Goal: Task Accomplishment & Management: Manage account settings

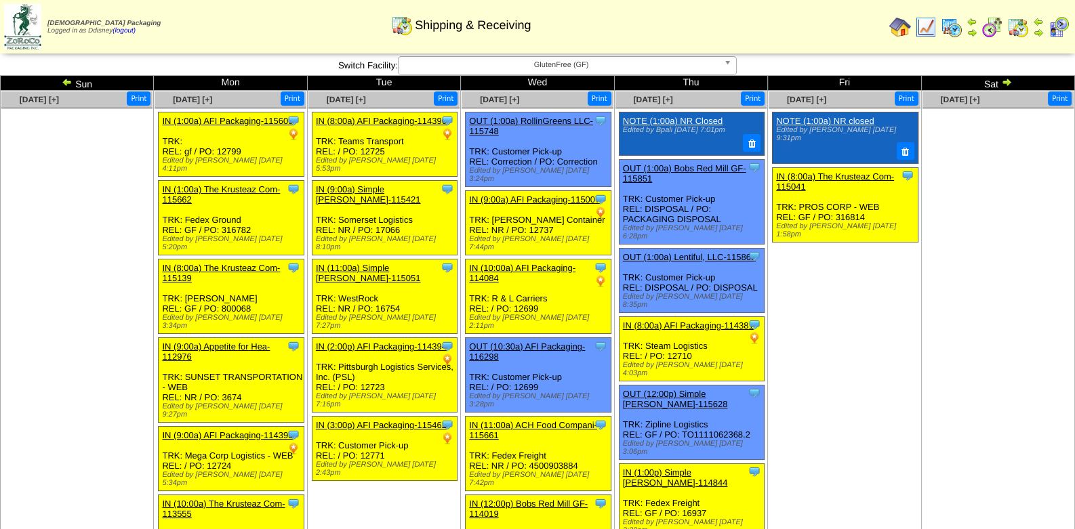
click at [953, 27] on img at bounding box center [952, 27] width 22 height 22
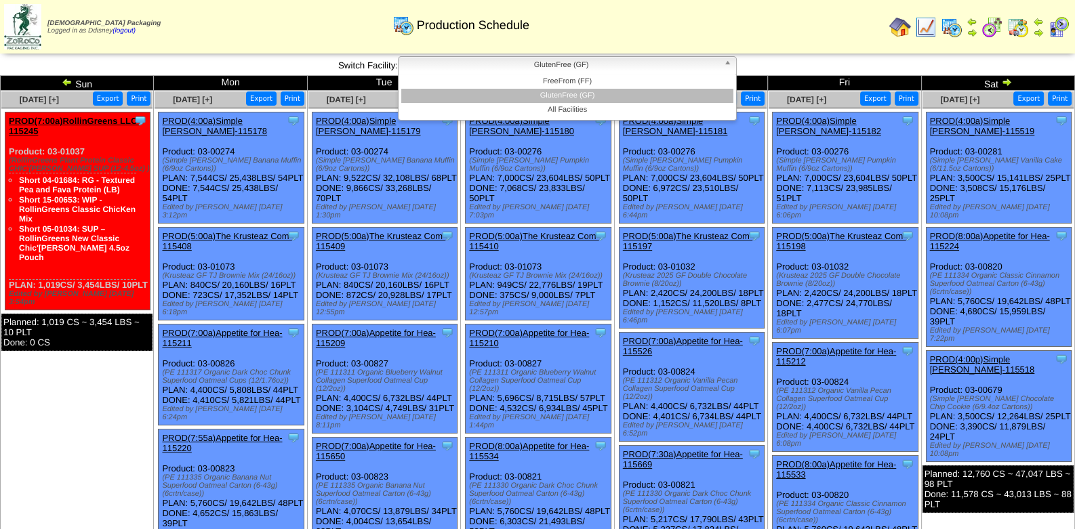
click at [729, 63] on b at bounding box center [730, 66] width 12 height 18
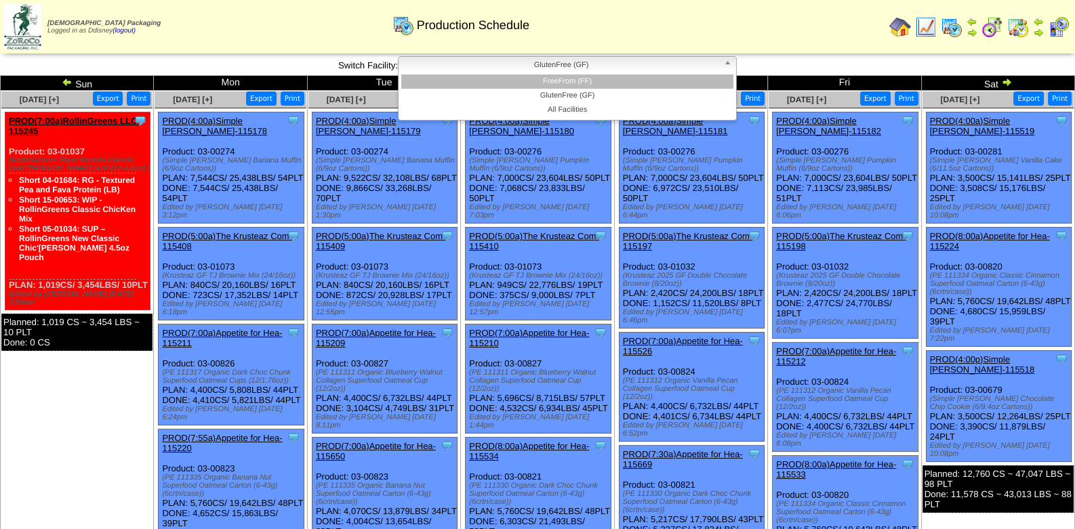
click at [630, 83] on li "FreeFrom (FF)" at bounding box center [567, 82] width 332 height 14
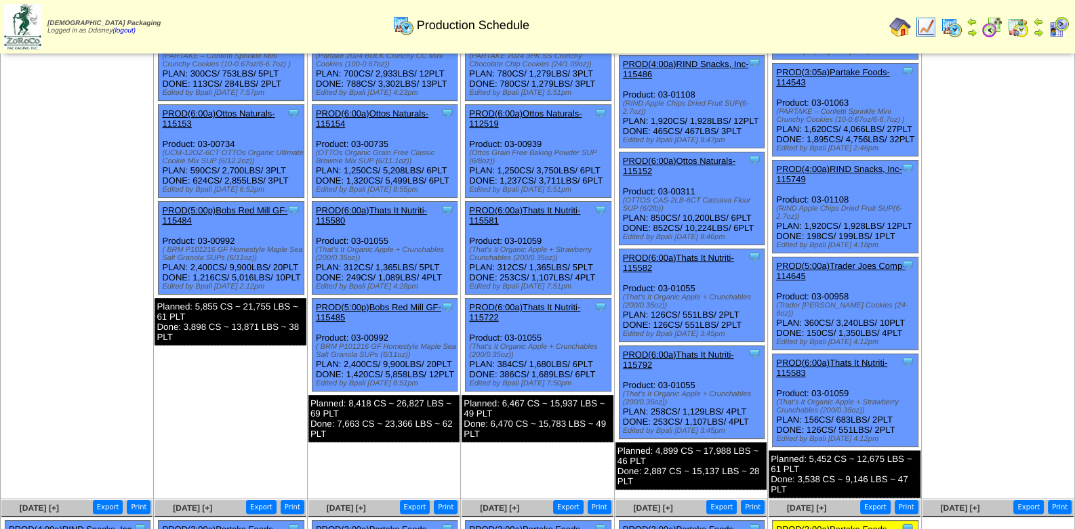
scroll to position [291, 0]
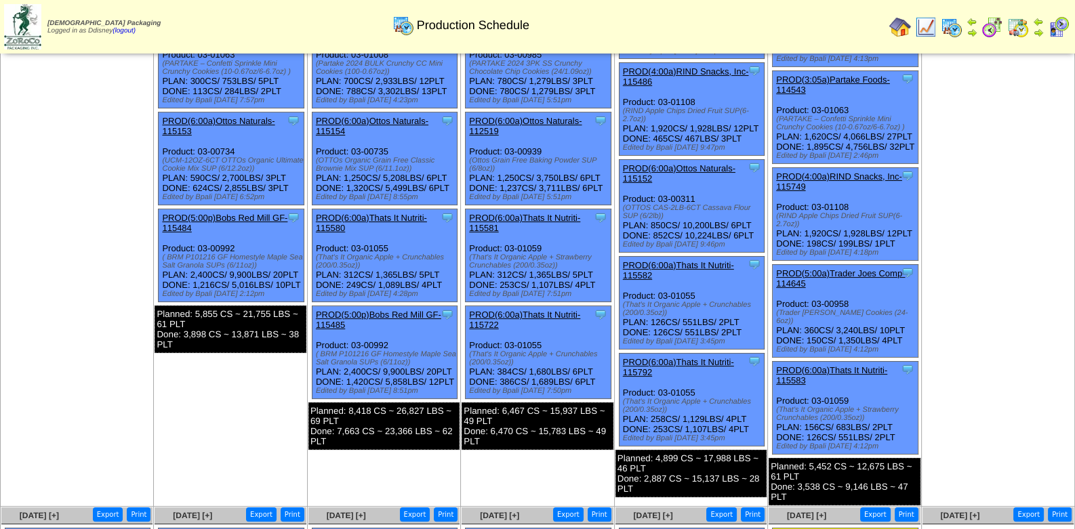
click at [1061, 30] on img at bounding box center [1059, 27] width 22 height 22
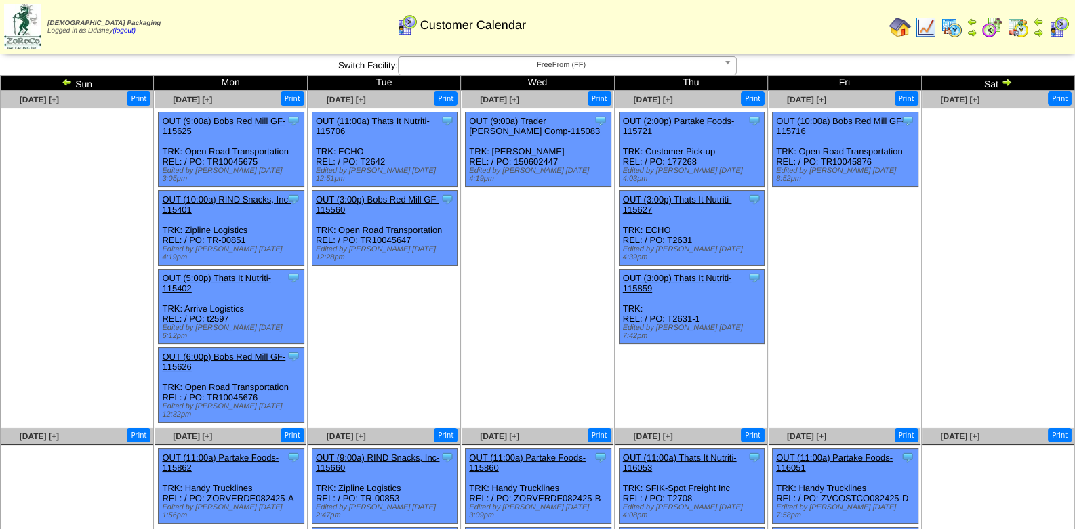
click at [1008, 80] on img at bounding box center [1006, 82] width 11 height 11
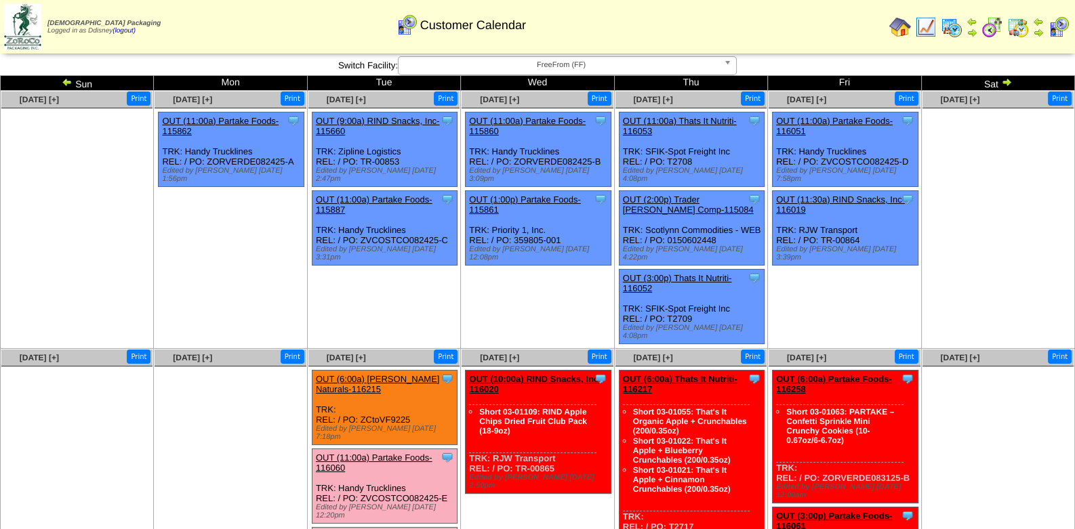
click at [1006, 80] on img at bounding box center [1006, 82] width 11 height 11
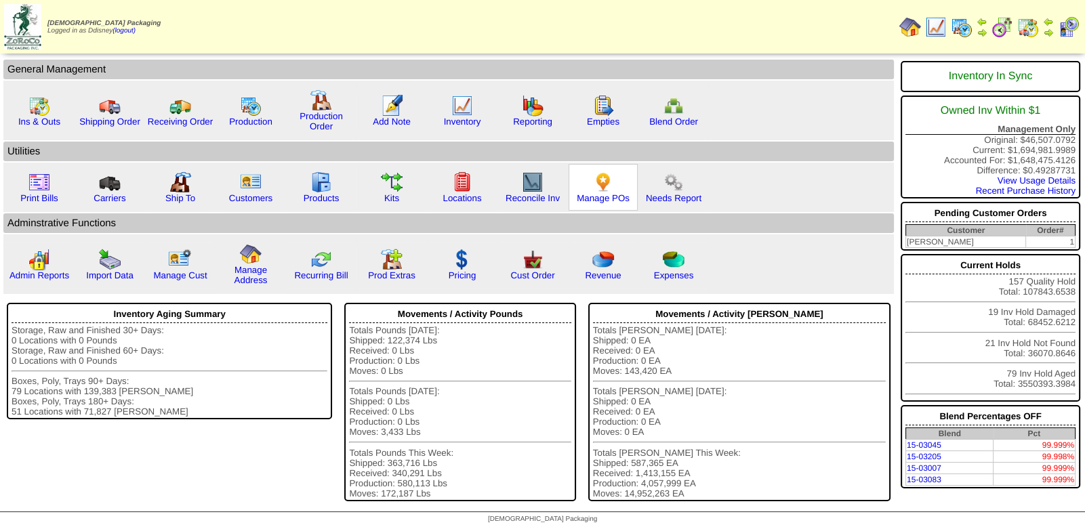
click at [603, 173] on img at bounding box center [603, 182] width 22 height 22
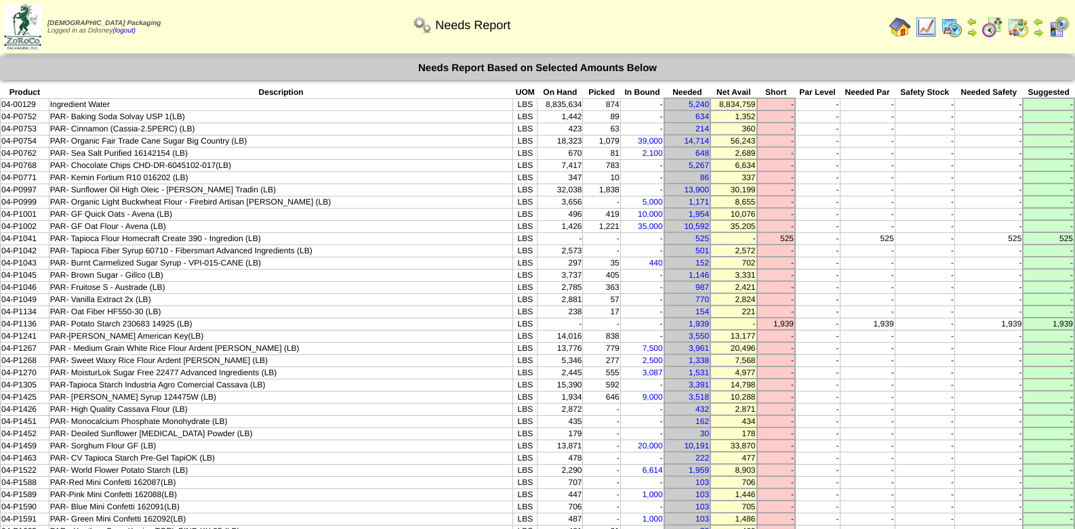
scroll to position [338, 0]
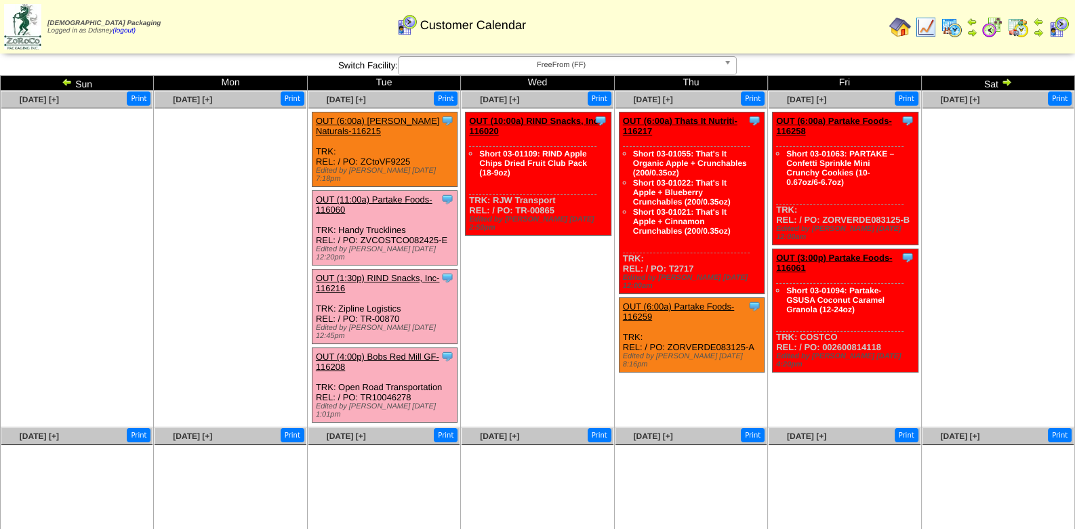
click at [1006, 80] on img at bounding box center [1006, 82] width 11 height 11
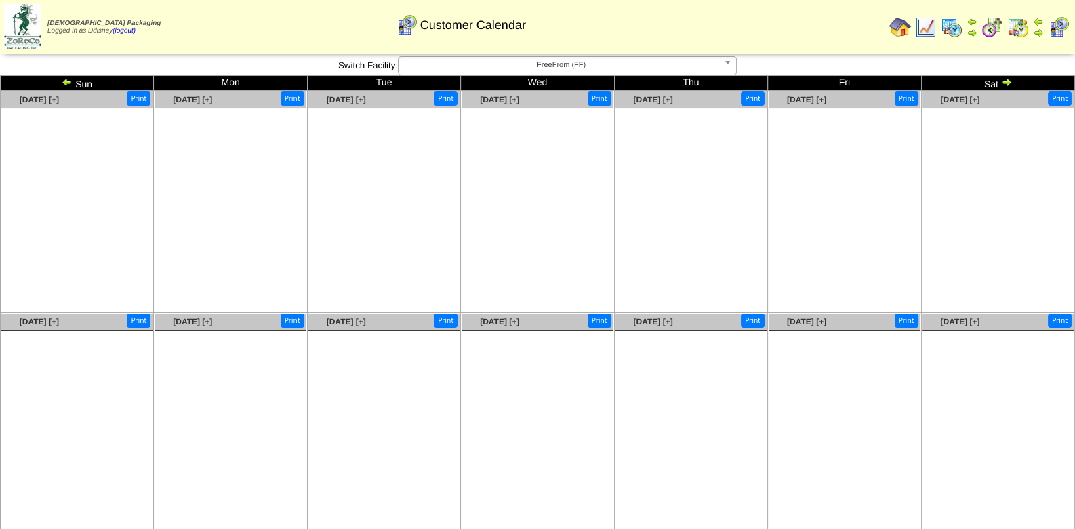
click at [1006, 80] on img at bounding box center [1006, 82] width 11 height 11
click at [1017, 26] on img at bounding box center [1018, 27] width 22 height 22
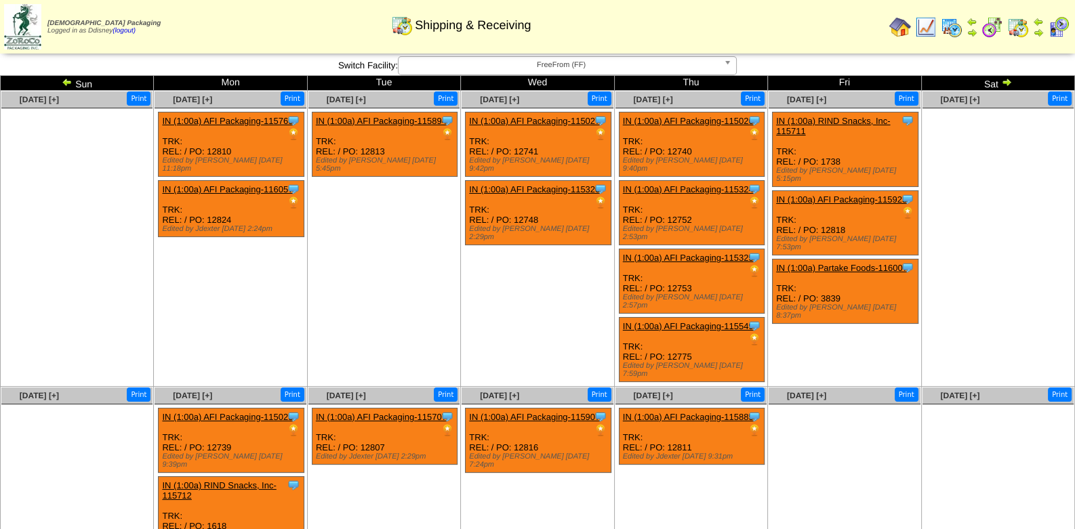
click at [705, 412] on link "IN (1:00a) AFI Packaging-115885" at bounding box center [688, 417] width 131 height 10
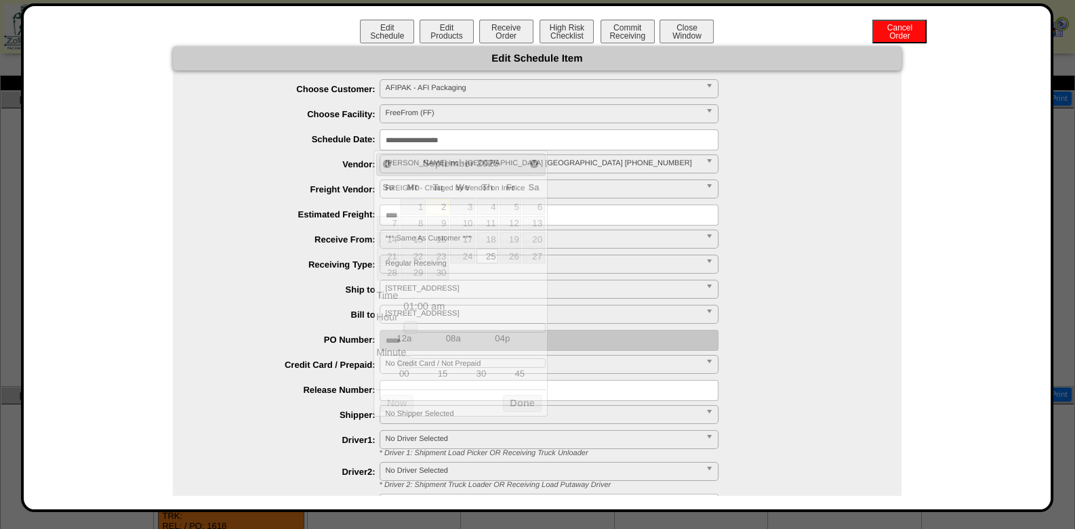
click at [472, 144] on input "**********" at bounding box center [549, 139] width 339 height 21
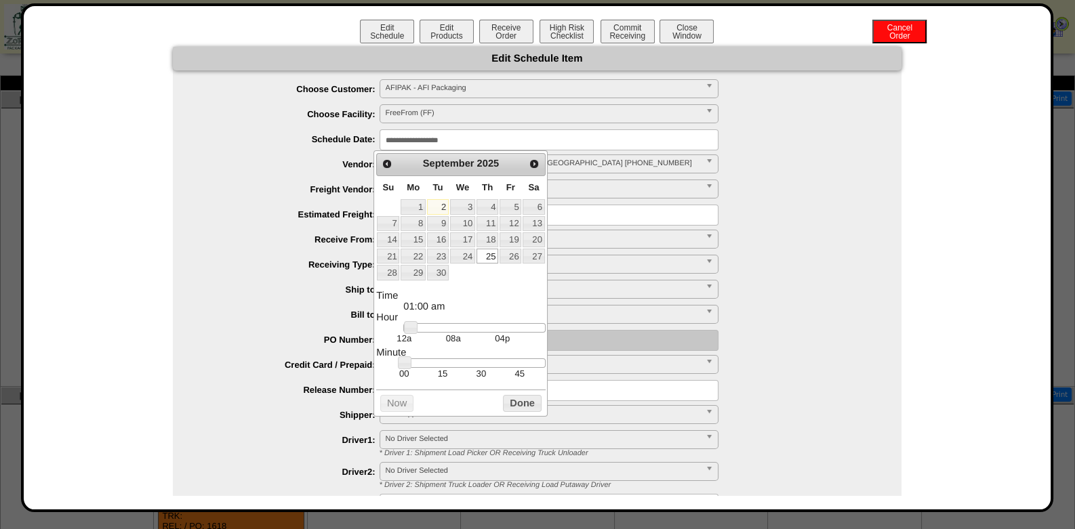
click at [445, 206] on link "2" at bounding box center [438, 206] width 22 height 15
type input "**********"
click at [525, 405] on button "Done" at bounding box center [522, 403] width 38 height 17
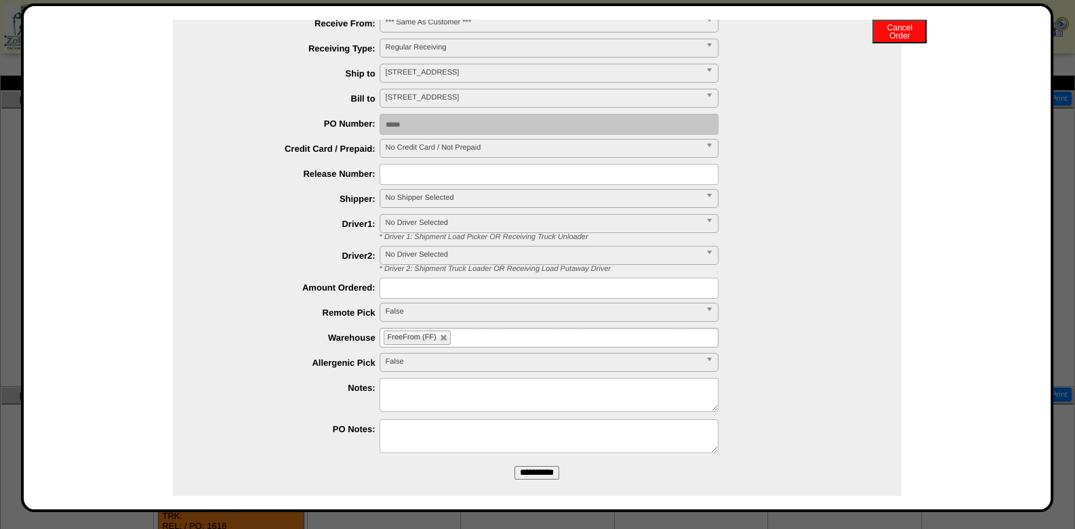
scroll to position [230, 0]
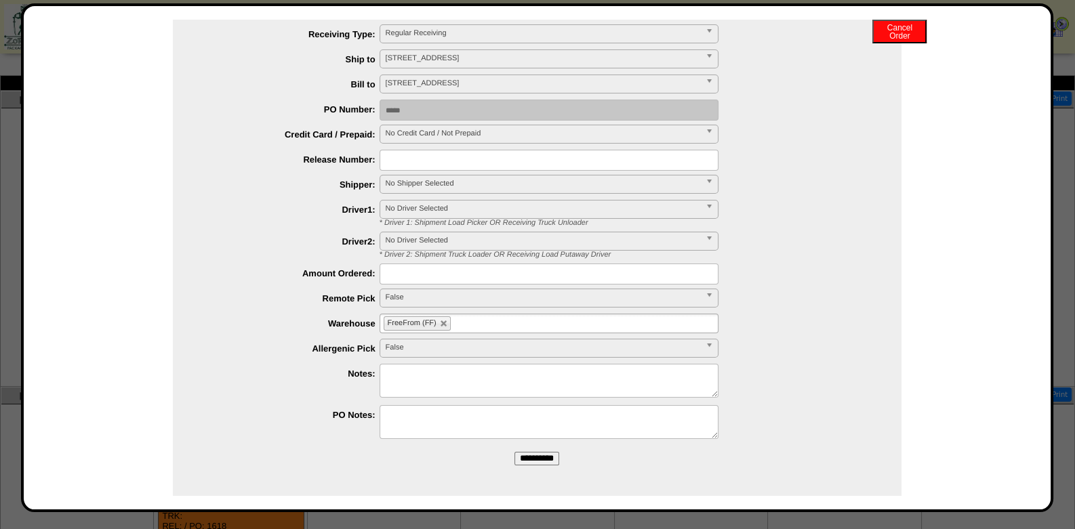
click at [546, 463] on input "**********" at bounding box center [536, 459] width 45 height 14
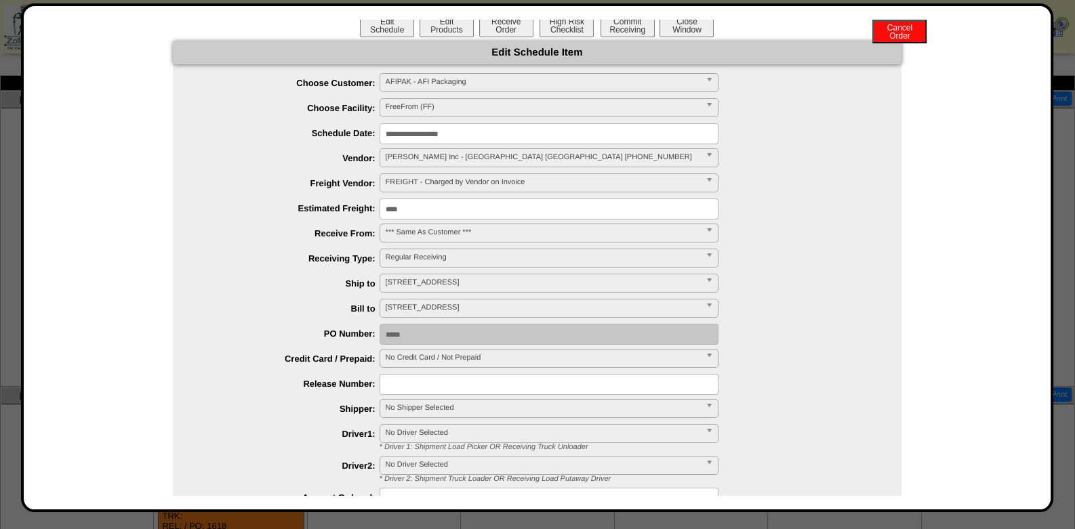
scroll to position [0, 0]
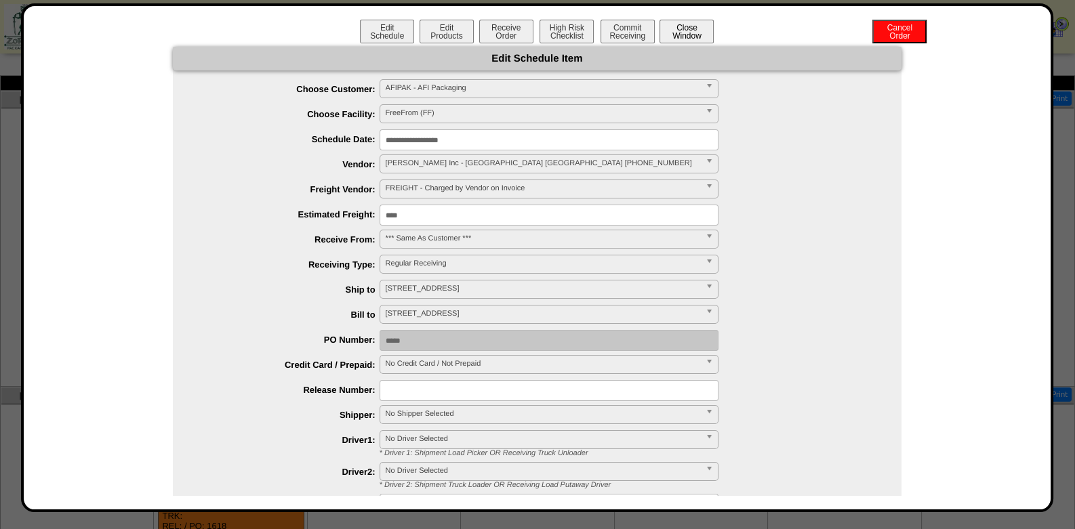
click at [684, 31] on button "Close Window" at bounding box center [686, 32] width 54 height 24
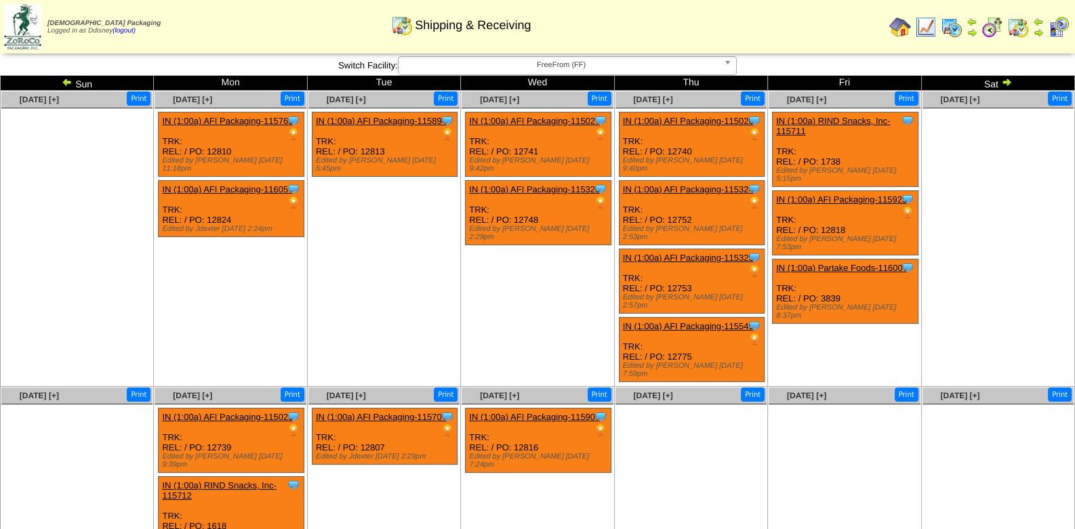
click at [1057, 26] on img at bounding box center [1059, 27] width 22 height 22
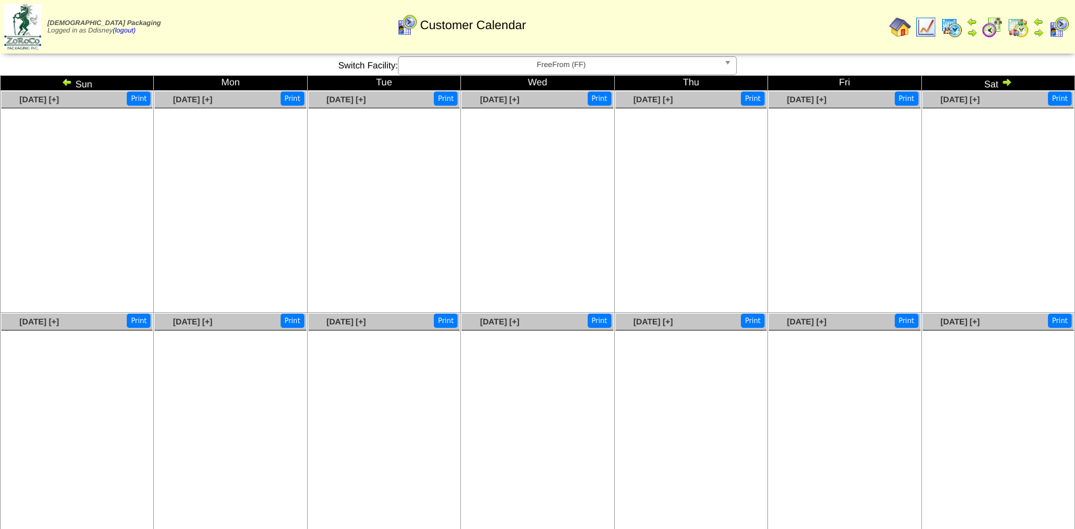
click at [68, 83] on img at bounding box center [67, 82] width 11 height 11
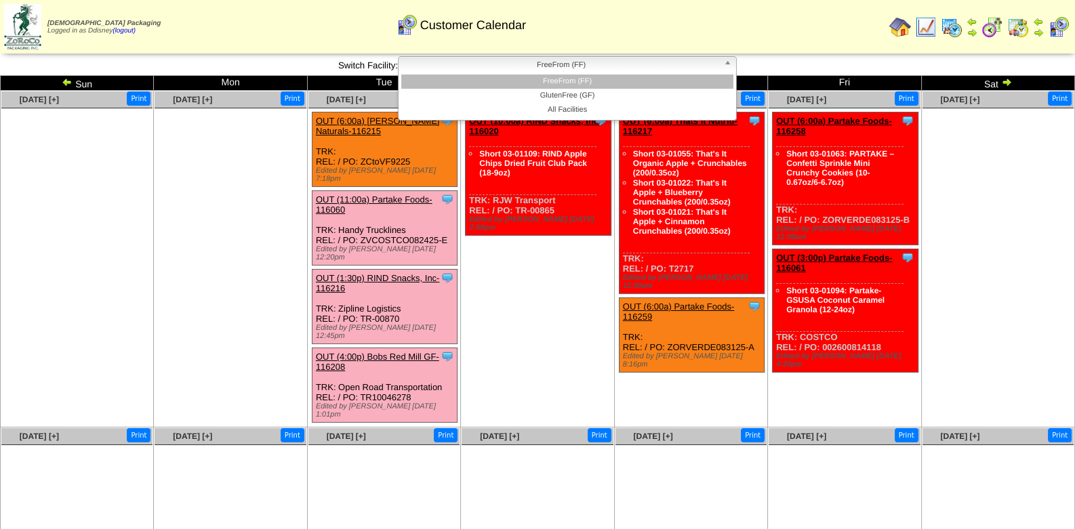
click at [729, 64] on b at bounding box center [730, 66] width 12 height 18
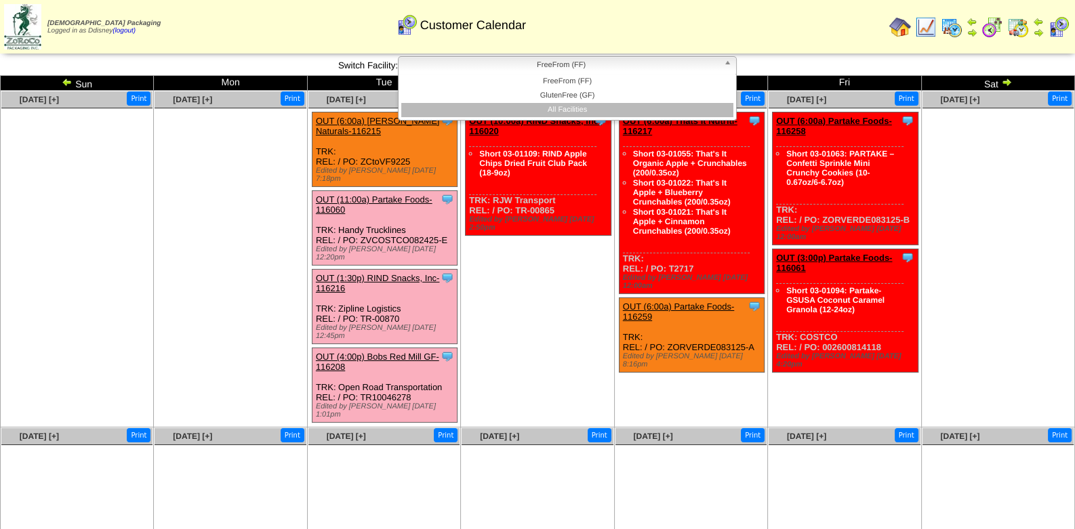
click at [588, 108] on li "All Facilities" at bounding box center [567, 110] width 332 height 14
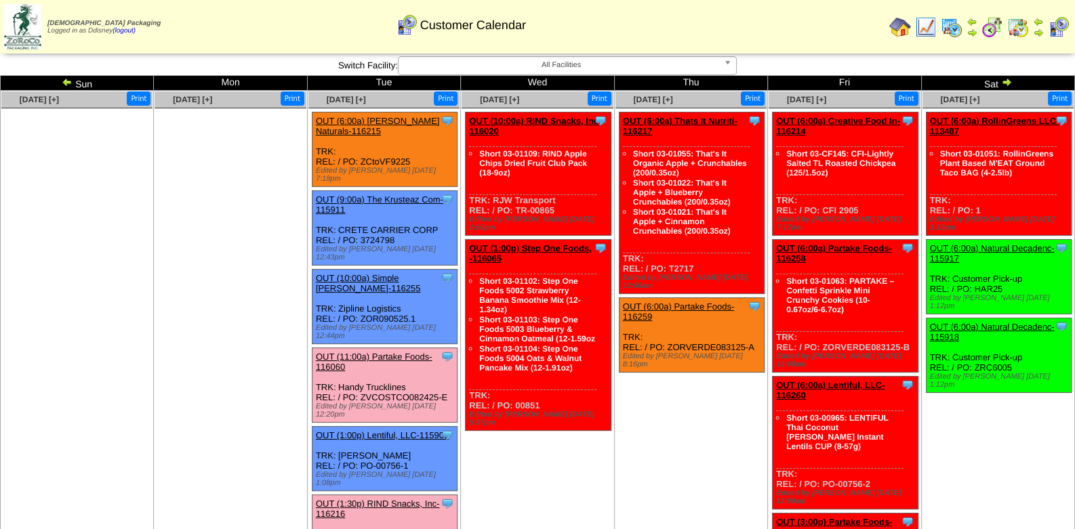
click at [388, 352] on link "OUT (11:00a) Partake Foods-116060" at bounding box center [374, 362] width 117 height 20
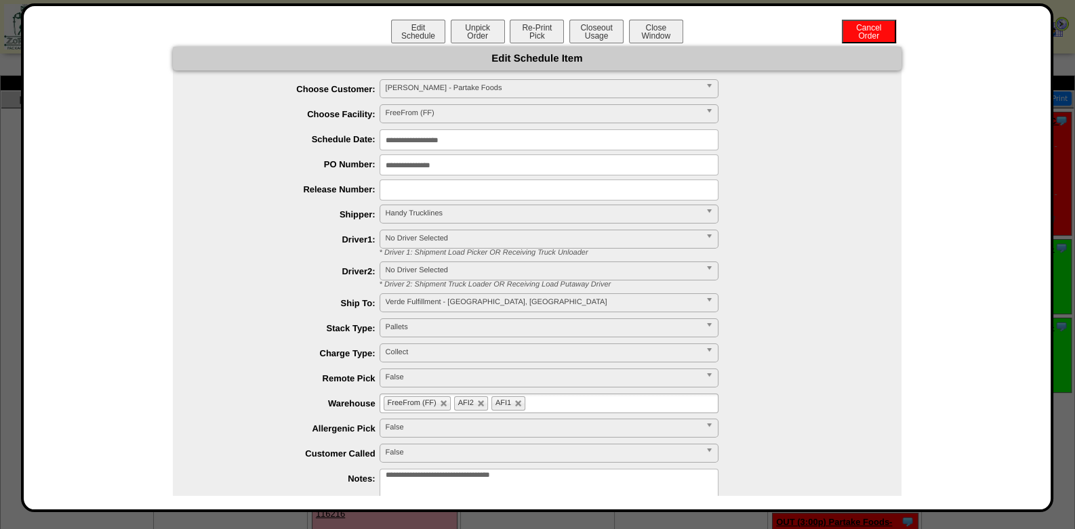
click at [518, 144] on input "**********" at bounding box center [549, 139] width 339 height 21
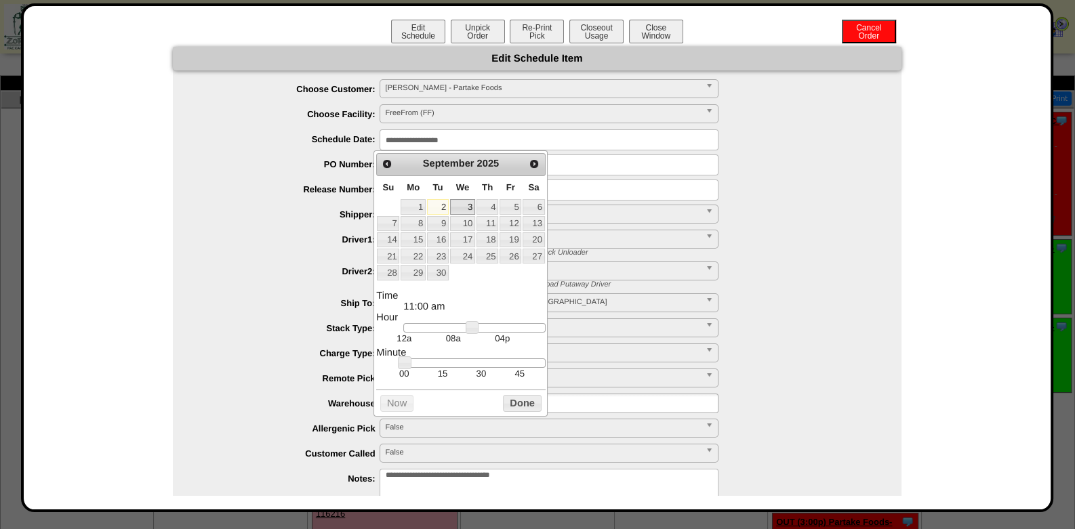
click at [464, 204] on link "3" at bounding box center [462, 206] width 25 height 15
type input "**********"
drag, startPoint x: 472, startPoint y: 332, endPoint x: 460, endPoint y: 331, distance: 11.6
click at [460, 331] on link at bounding box center [461, 328] width 14 height 14
click at [813, 249] on div "* Driver 1: Shipment Load Picker OR Receiving Truck Unloader" at bounding box center [635, 253] width 532 height 8
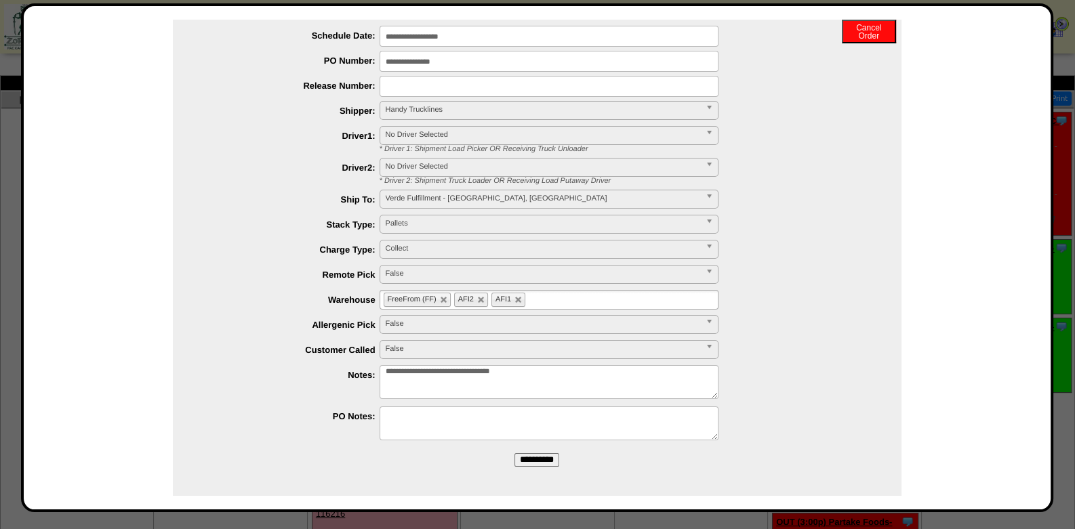
scroll to position [105, 0]
click at [539, 454] on input "**********" at bounding box center [536, 459] width 45 height 14
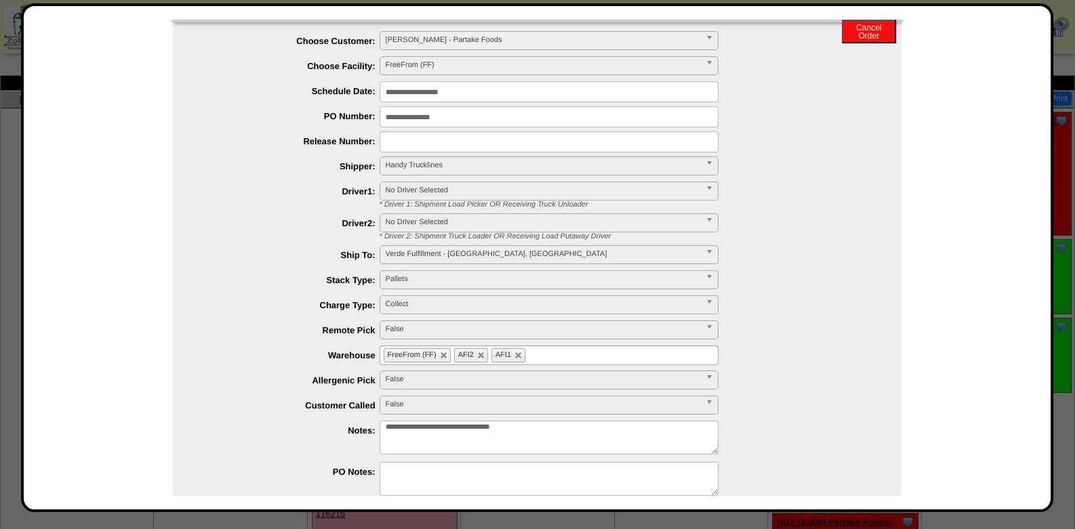
scroll to position [0, 0]
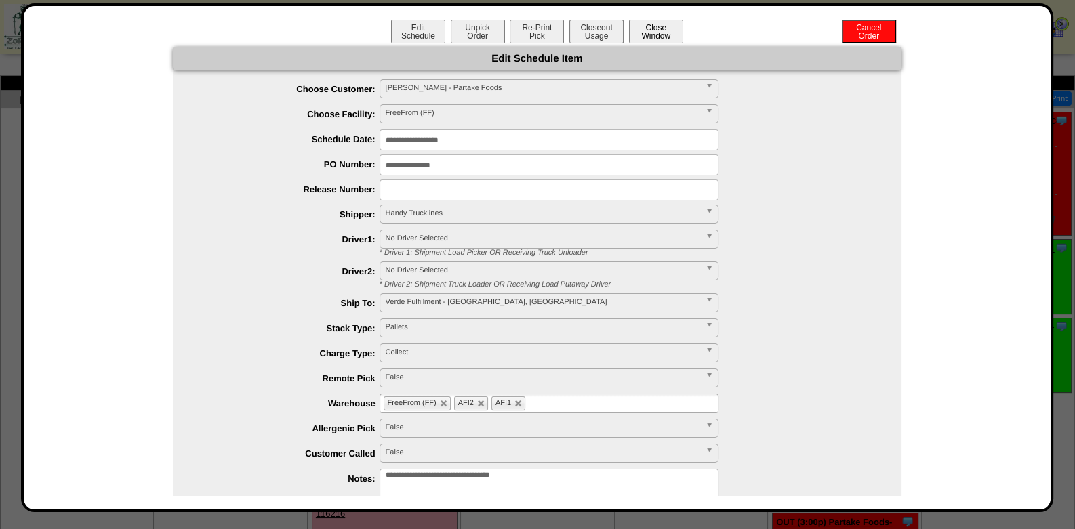
click at [659, 29] on button "Close Window" at bounding box center [656, 32] width 54 height 24
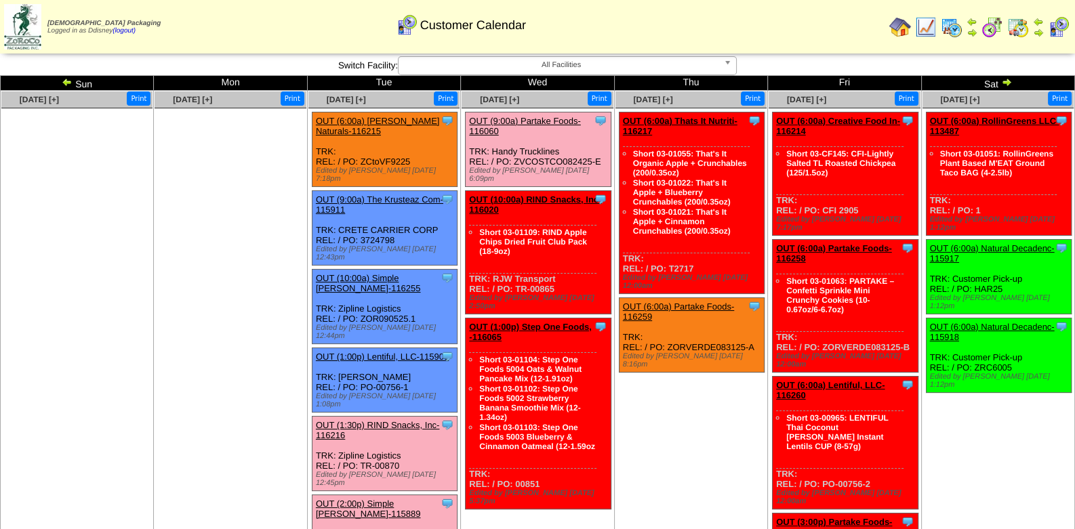
click at [1017, 29] on img at bounding box center [1018, 27] width 22 height 22
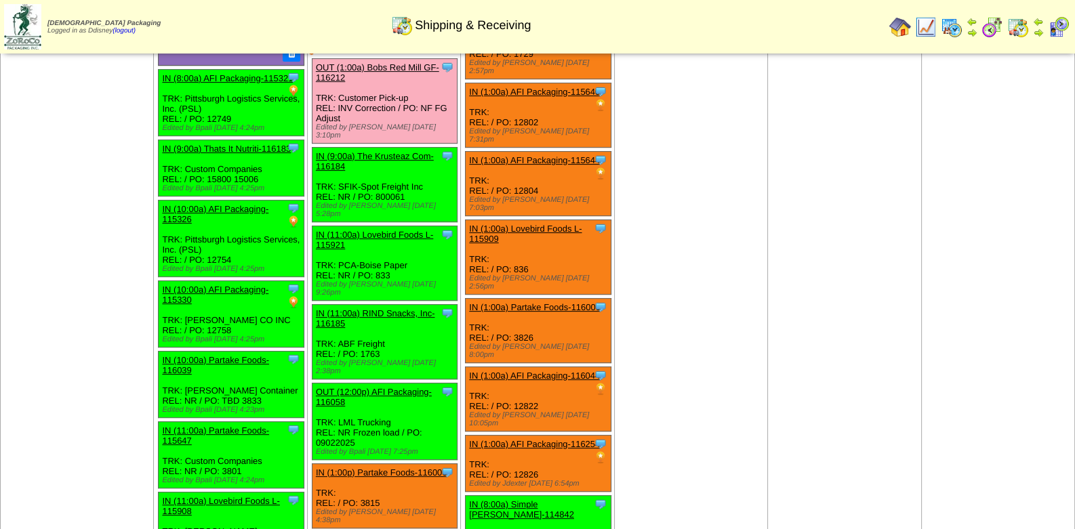
scroll to position [677, 0]
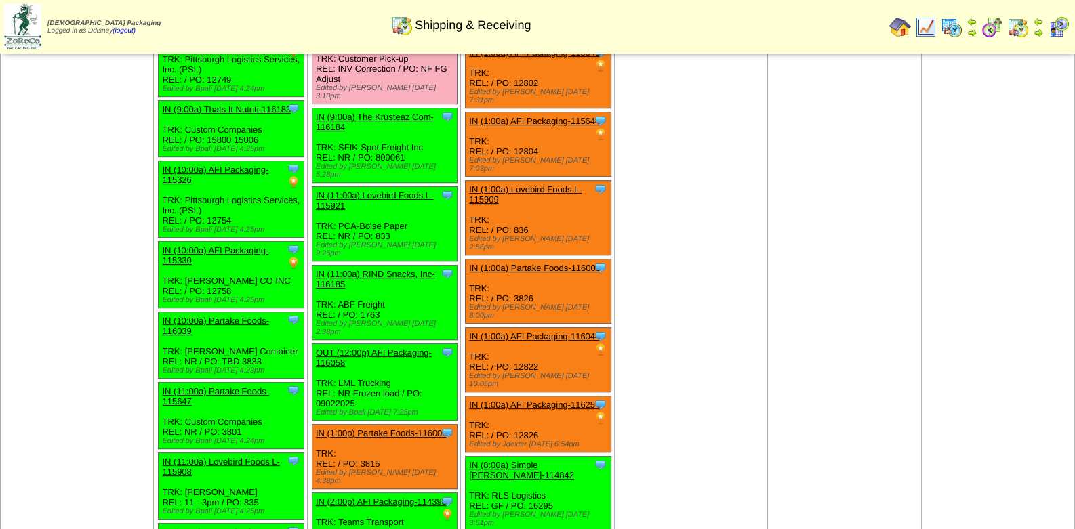
click at [399, 428] on link "IN (1:00p) Partake Foods-116006" at bounding box center [381, 433] width 131 height 10
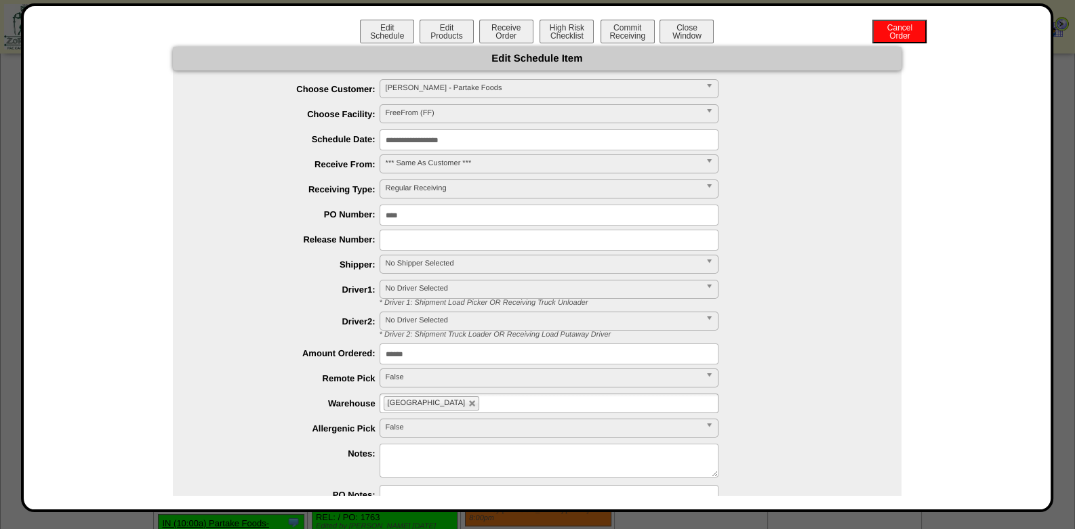
scroll to position [0, 0]
click at [426, 260] on span "No Shipper Selected" at bounding box center [543, 264] width 314 height 16
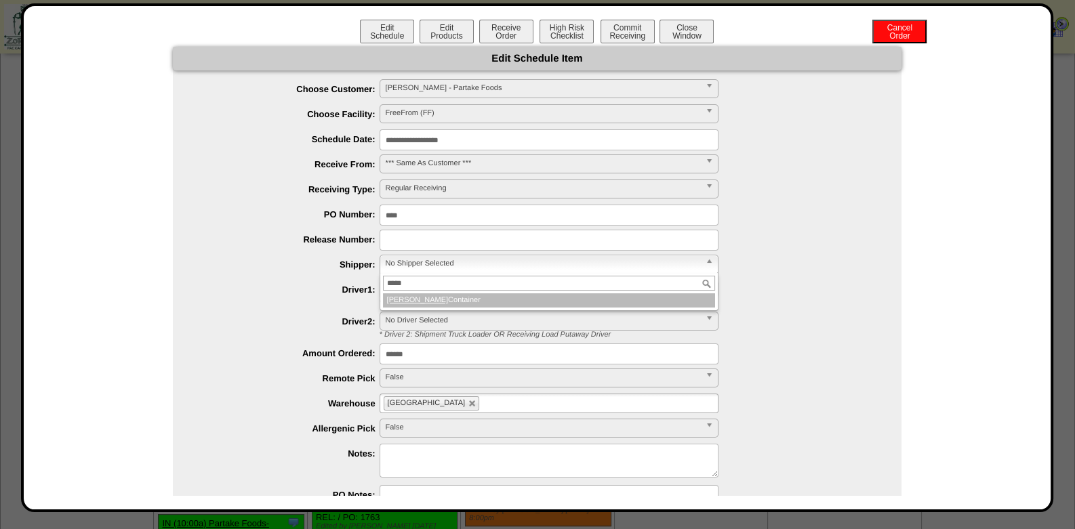
type input "*****"
click at [417, 302] on li "Dixon Container" at bounding box center [549, 300] width 332 height 14
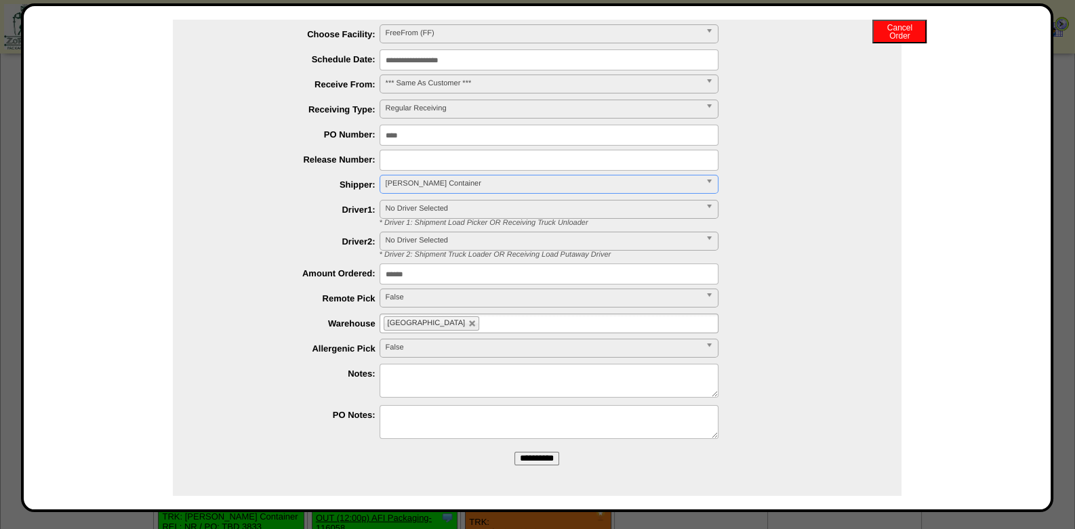
scroll to position [542, 0]
click at [531, 456] on input "**********" at bounding box center [536, 459] width 45 height 14
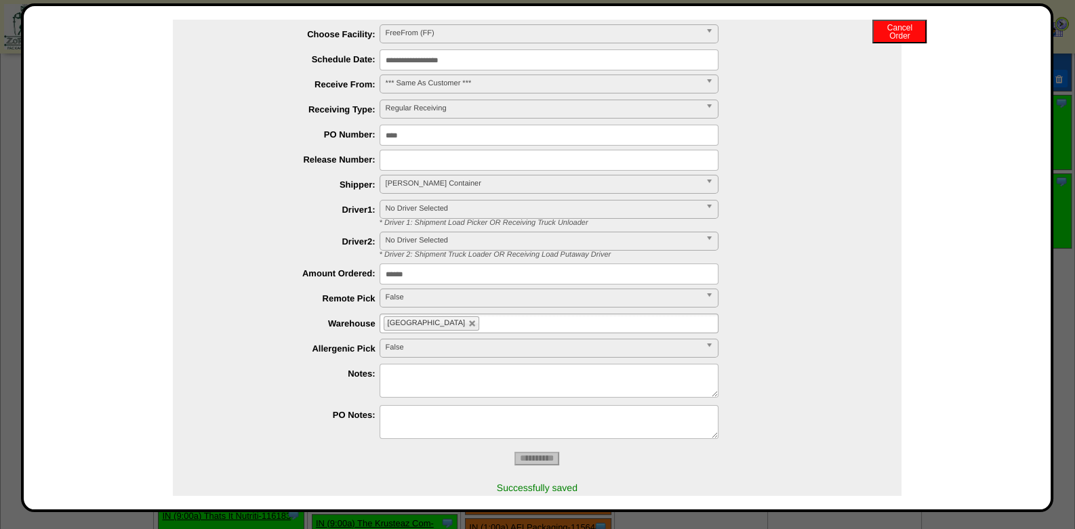
scroll to position [0, 0]
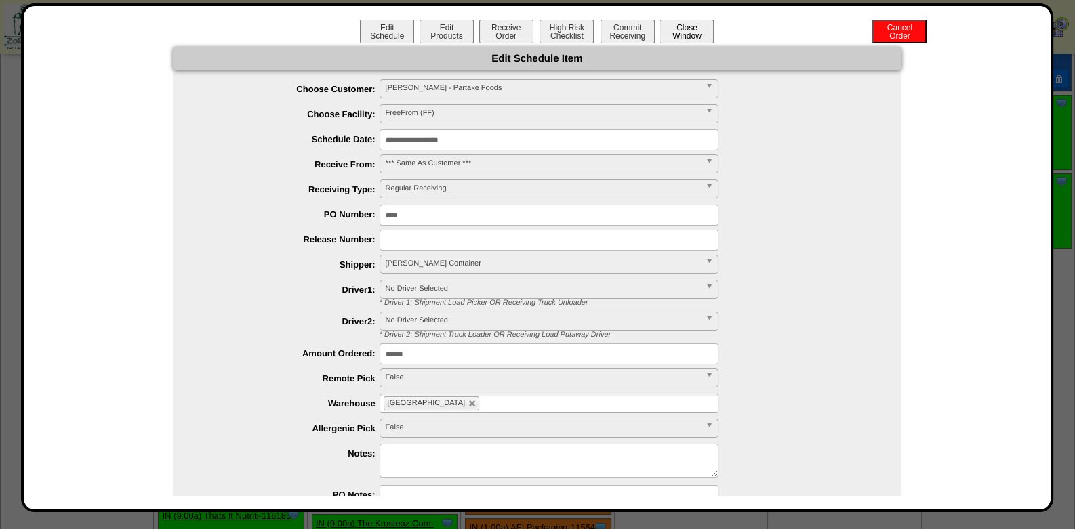
click at [689, 33] on button "Close Window" at bounding box center [686, 32] width 54 height 24
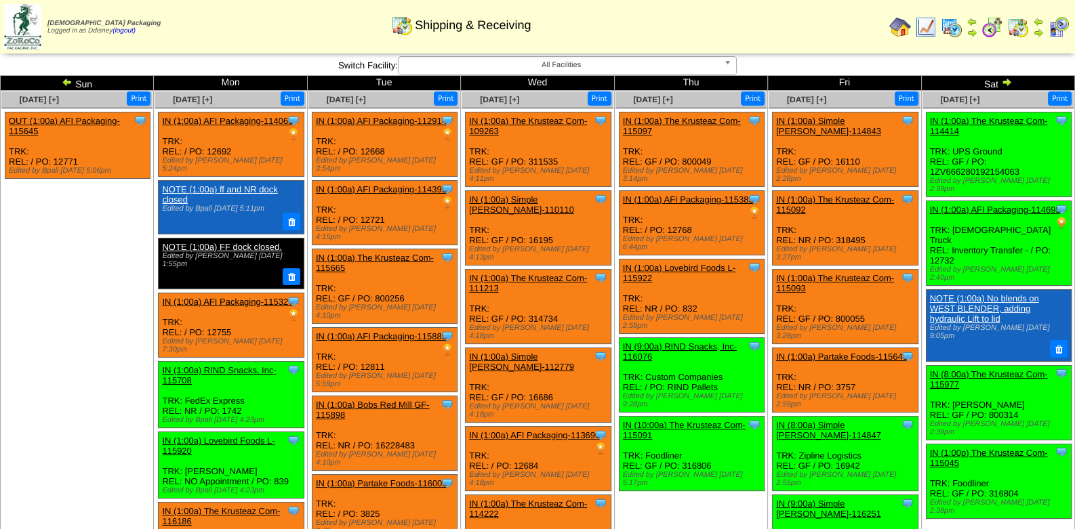
click at [951, 29] on img at bounding box center [952, 27] width 22 height 22
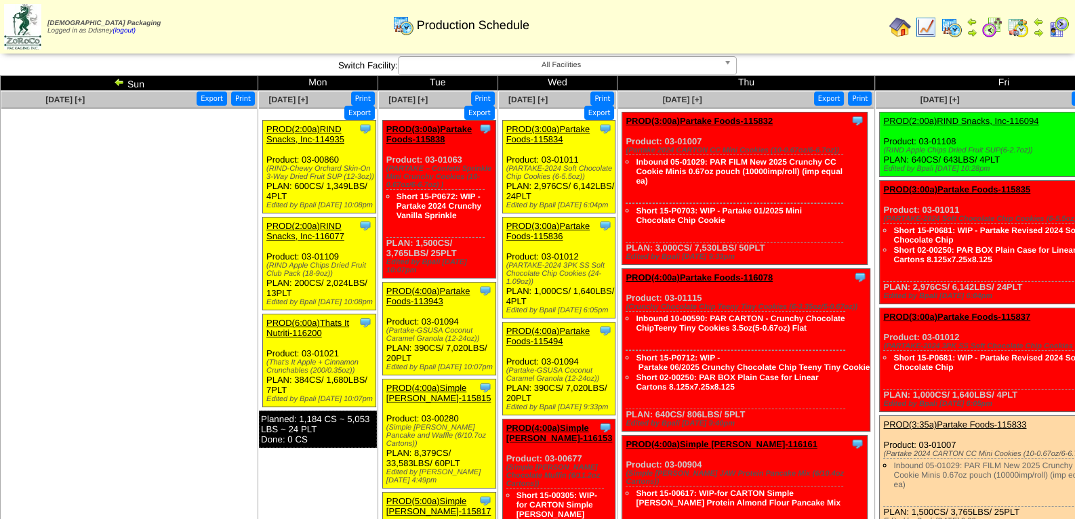
click at [119, 82] on img at bounding box center [119, 82] width 11 height 11
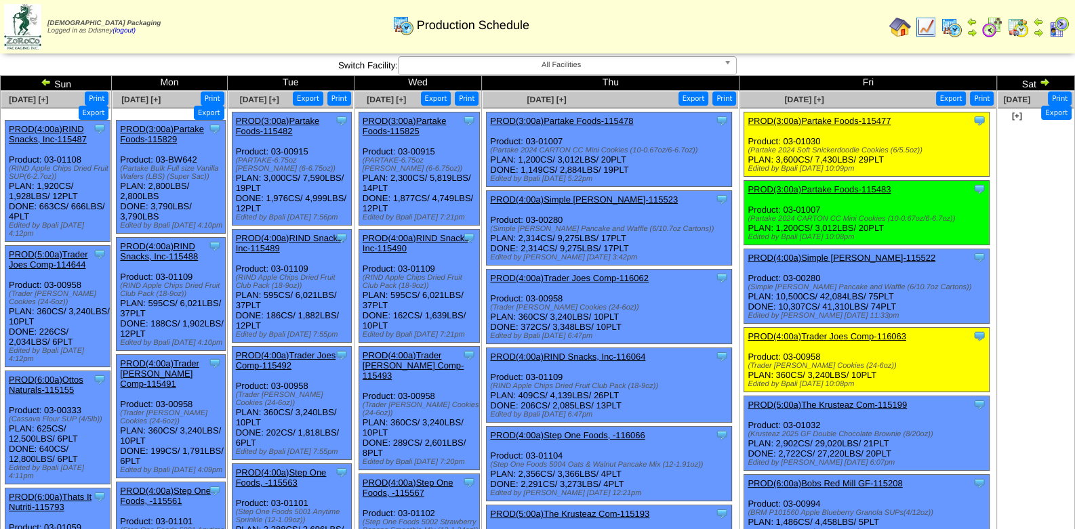
click at [731, 62] on b at bounding box center [730, 66] width 12 height 18
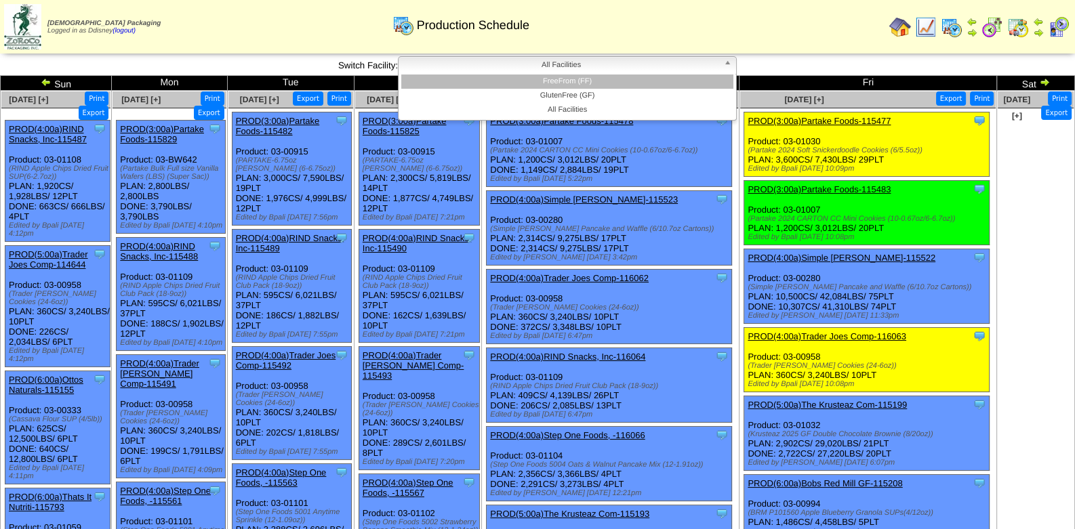
click at [579, 80] on li "FreeFrom (FF)" at bounding box center [567, 82] width 332 height 14
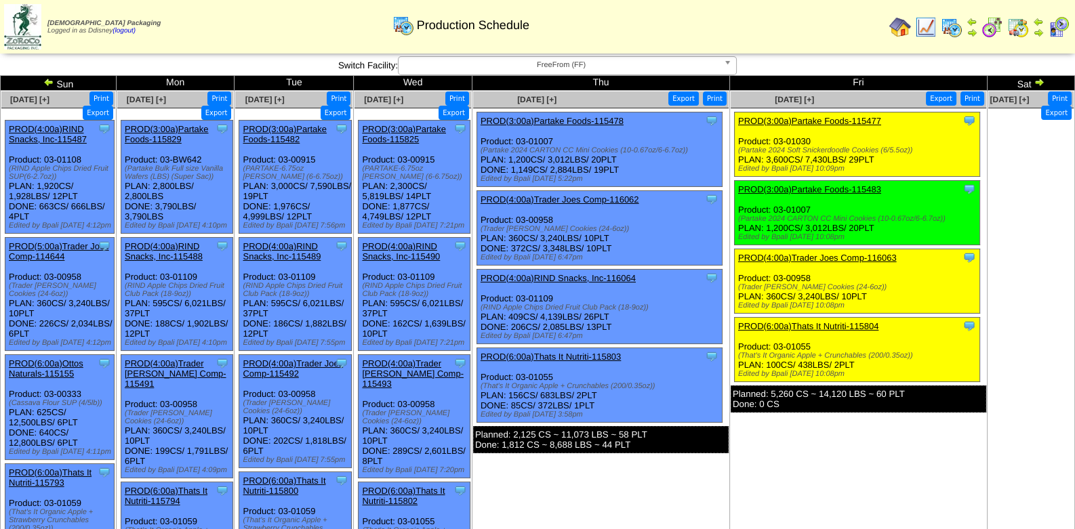
click at [1061, 28] on img at bounding box center [1059, 27] width 22 height 22
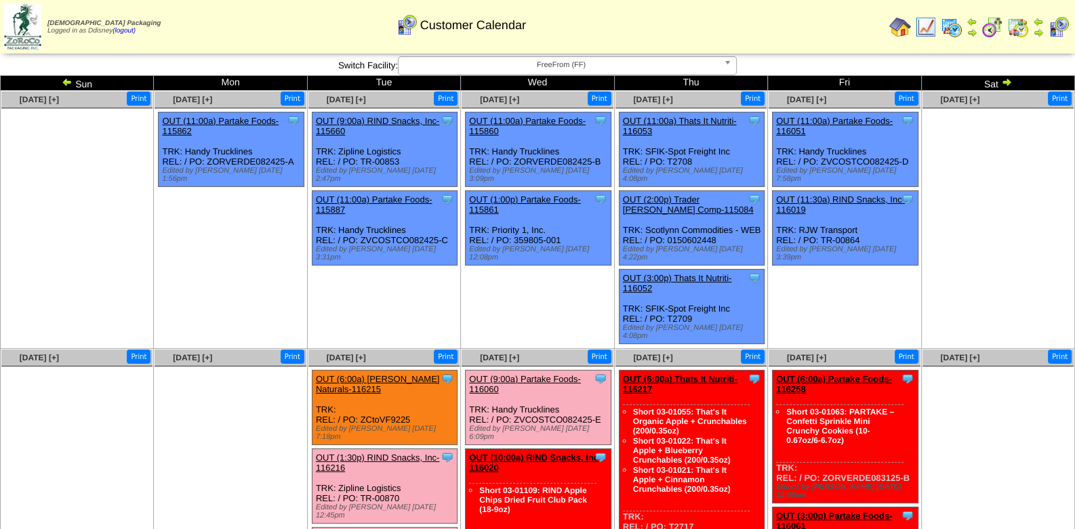
click at [1009, 80] on img at bounding box center [1006, 82] width 11 height 11
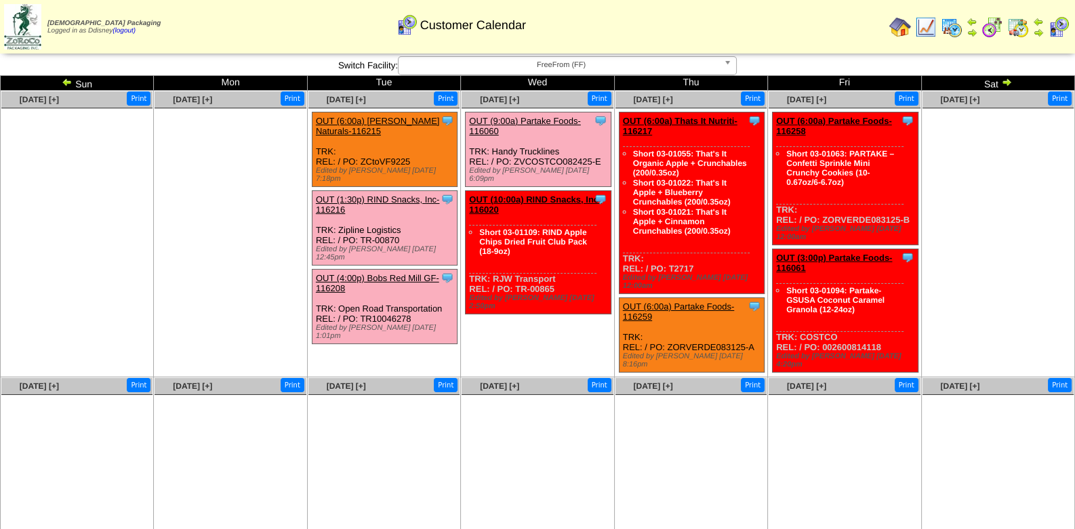
click at [1017, 28] on img at bounding box center [1018, 27] width 22 height 22
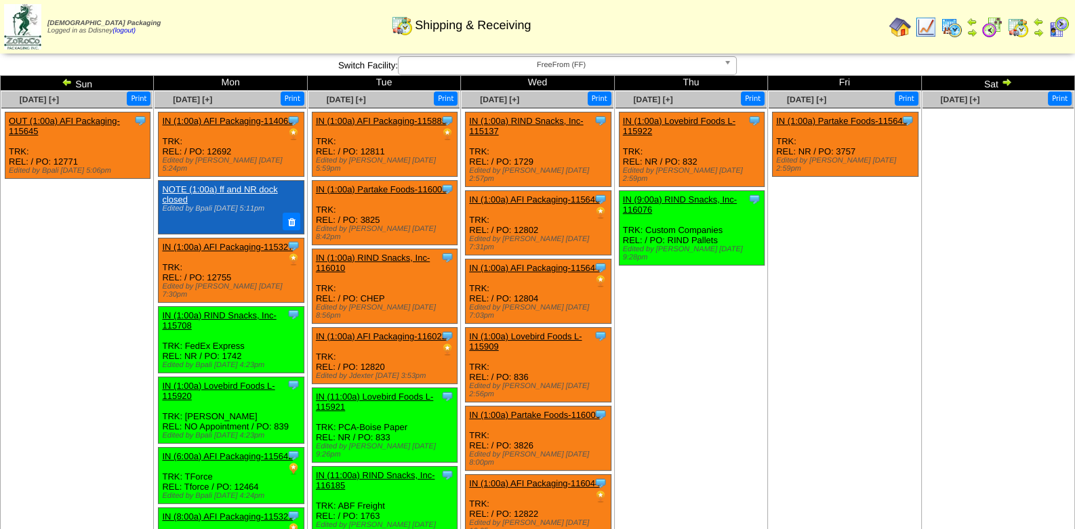
click at [66, 79] on img at bounding box center [67, 82] width 11 height 11
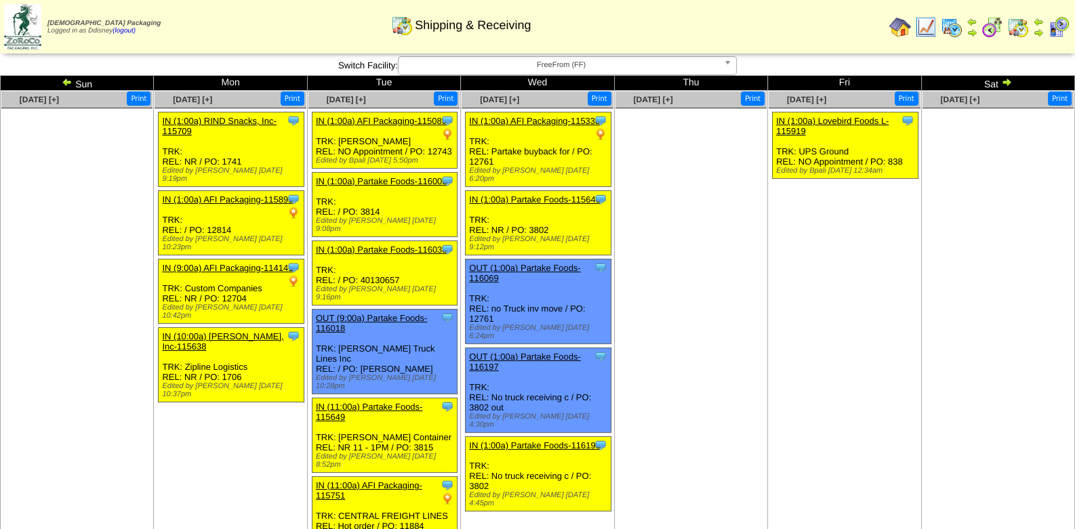
click at [66, 79] on img at bounding box center [67, 82] width 11 height 11
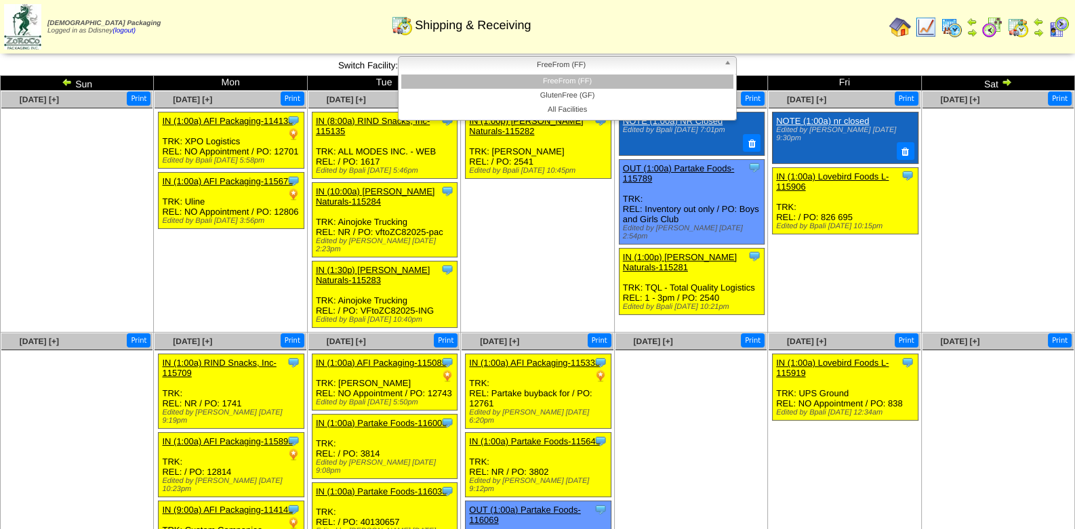
click at [728, 63] on b at bounding box center [730, 66] width 12 height 18
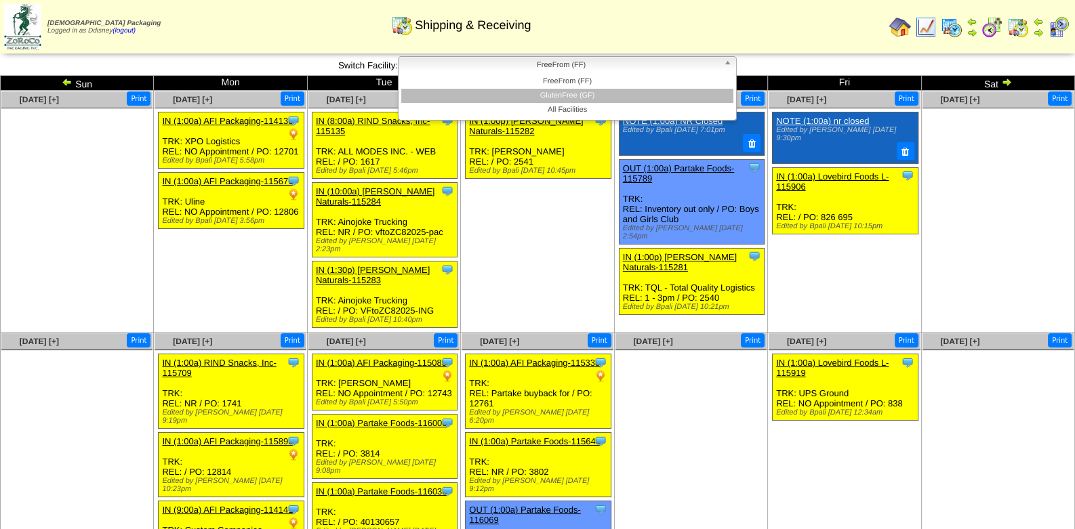
click at [600, 97] on li "GlutenFree (GF)" at bounding box center [567, 96] width 332 height 14
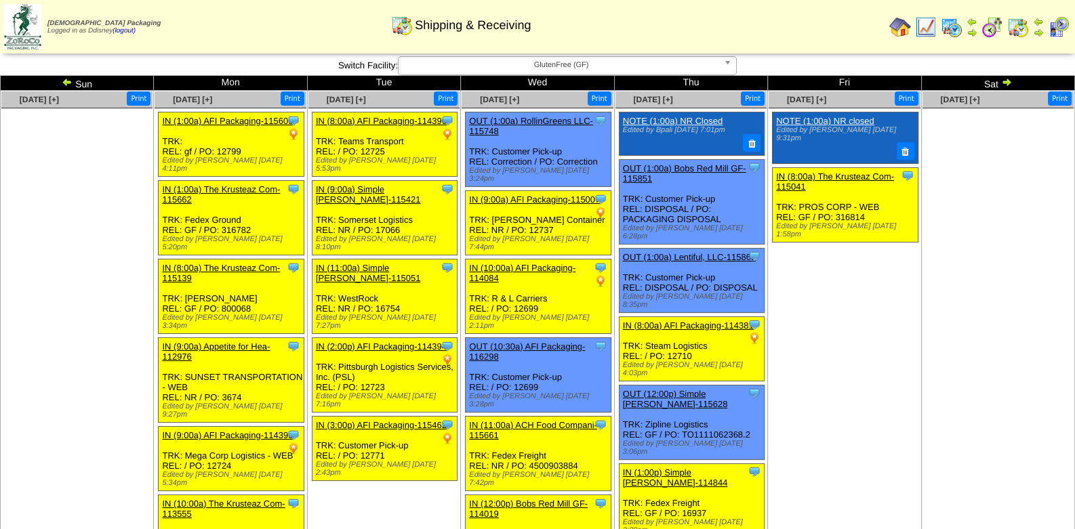
click at [1010, 85] on img at bounding box center [1006, 82] width 11 height 11
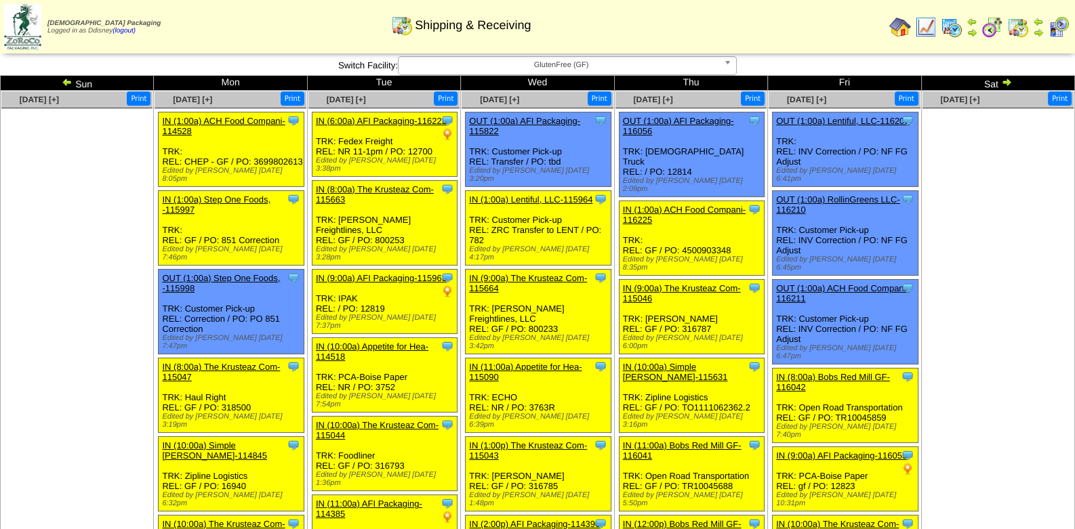
click at [1007, 82] on img at bounding box center [1006, 82] width 11 height 11
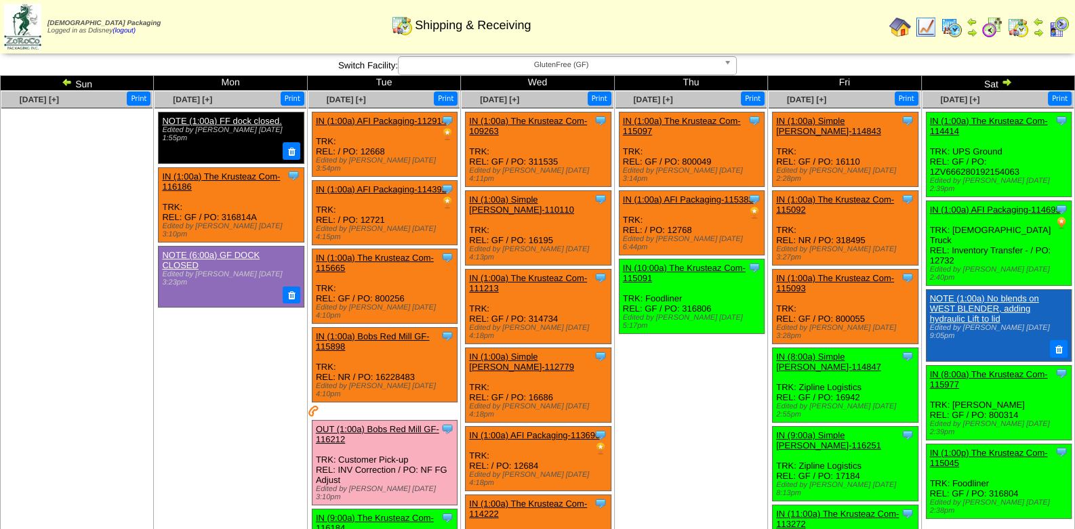
click at [85, 157] on ul at bounding box center [76, 209] width 151 height 203
click at [729, 62] on b at bounding box center [730, 66] width 12 height 18
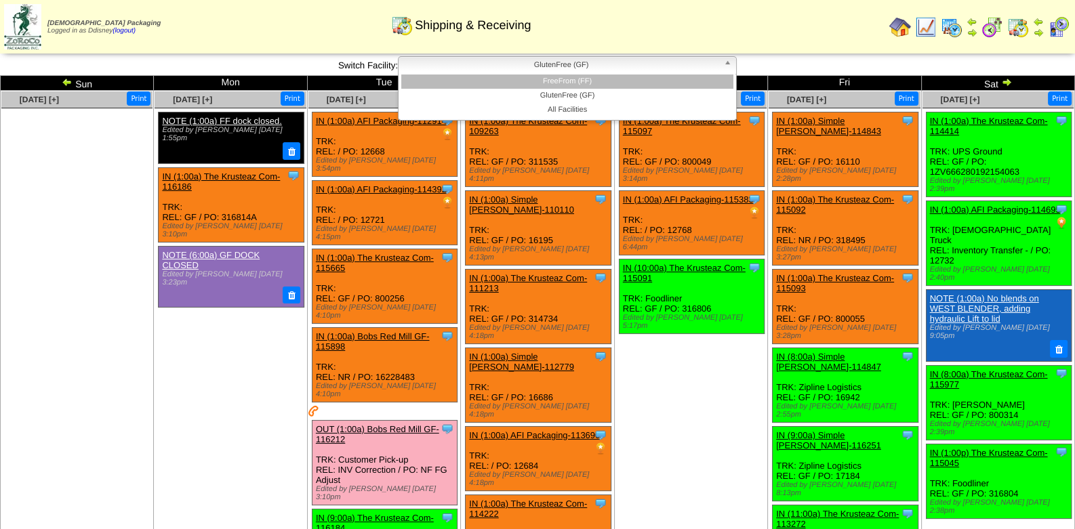
click at [608, 81] on li "FreeFrom (FF)" at bounding box center [567, 82] width 332 height 14
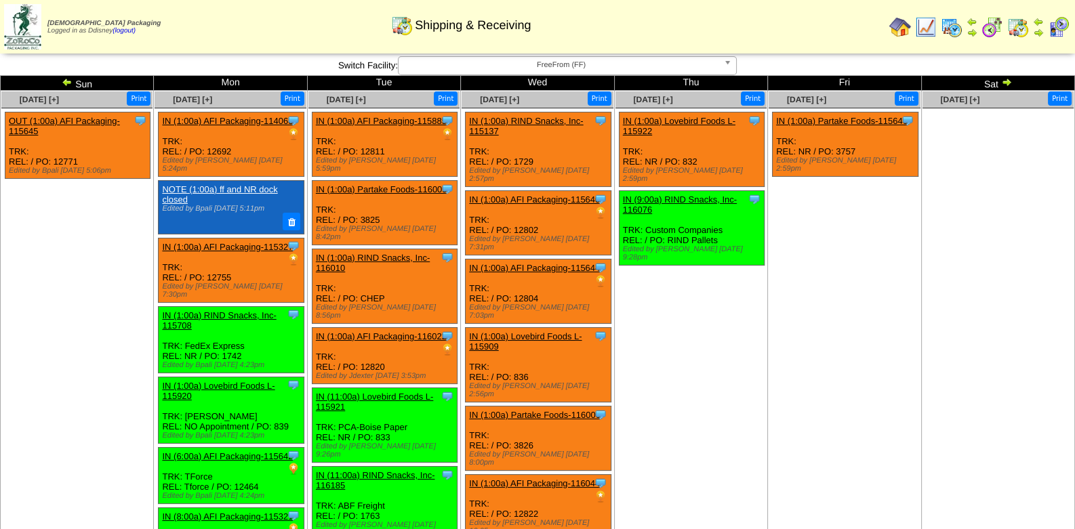
click at [70, 121] on link "OUT (1:00a) AFI Packaging-115645" at bounding box center [64, 126] width 111 height 20
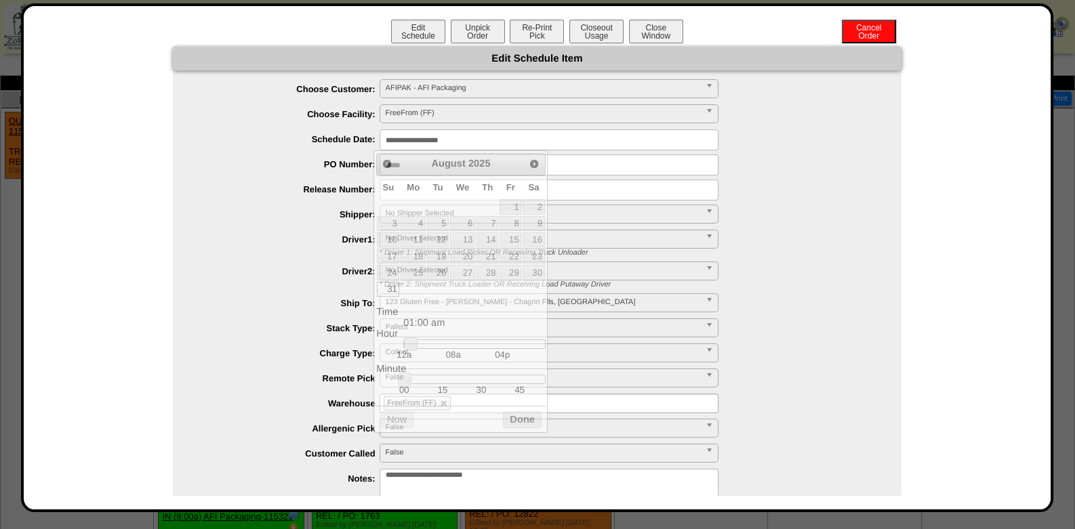
click at [497, 140] on input "**********" at bounding box center [549, 139] width 339 height 21
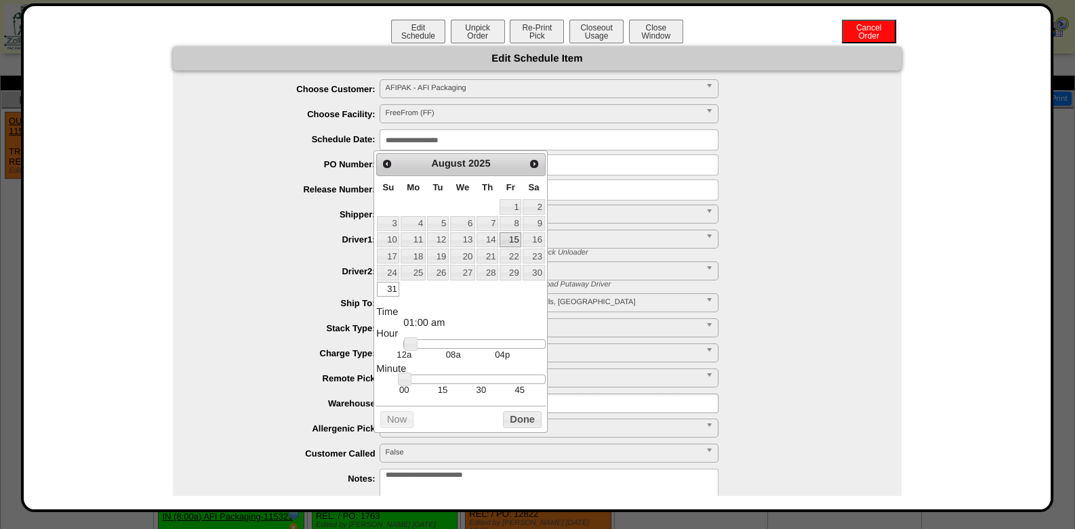
click at [517, 239] on link "15" at bounding box center [510, 239] width 22 height 15
type input "**********"
click at [901, 199] on div "**********" at bounding box center [537, 324] width 1000 height 554
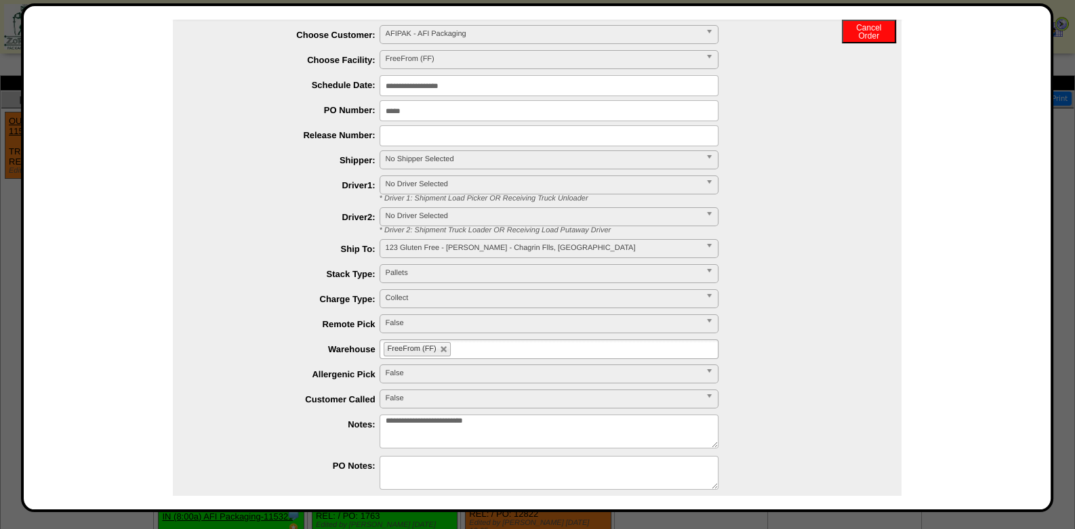
scroll to position [105, 0]
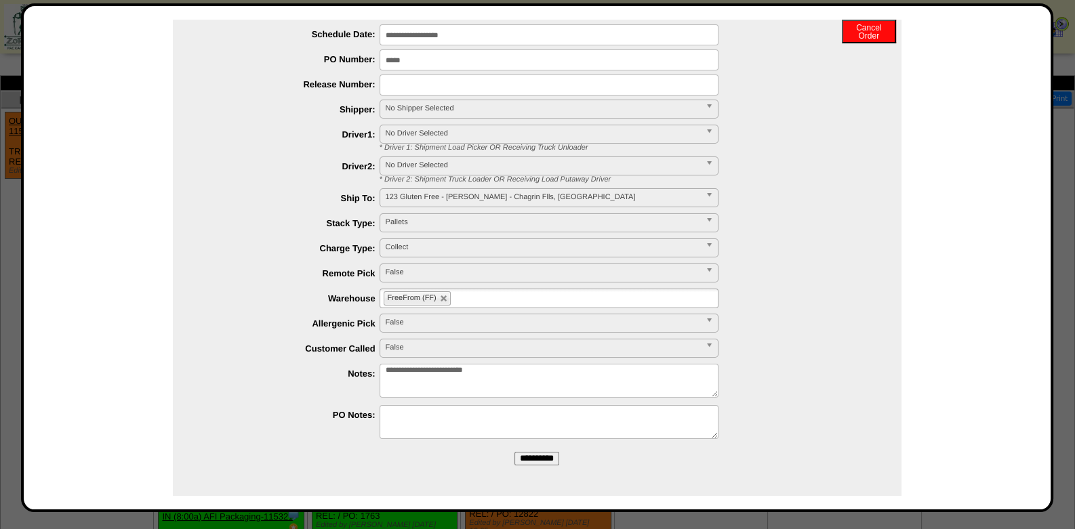
drag, startPoint x: 543, startPoint y: 457, endPoint x: 605, endPoint y: 87, distance: 375.9
click at [543, 457] on input "**********" at bounding box center [536, 459] width 45 height 14
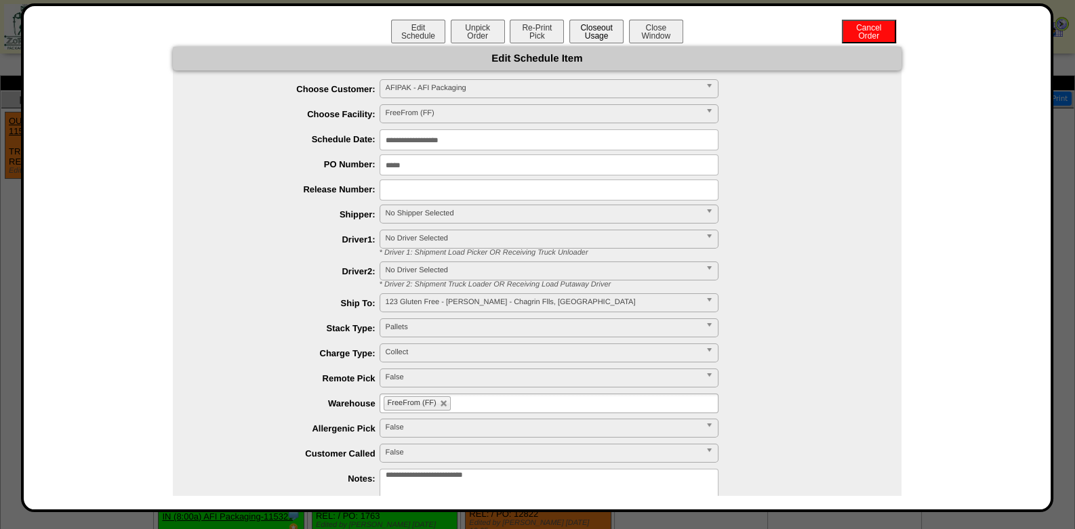
click at [587, 30] on button "Closeout Usage" at bounding box center [596, 32] width 54 height 24
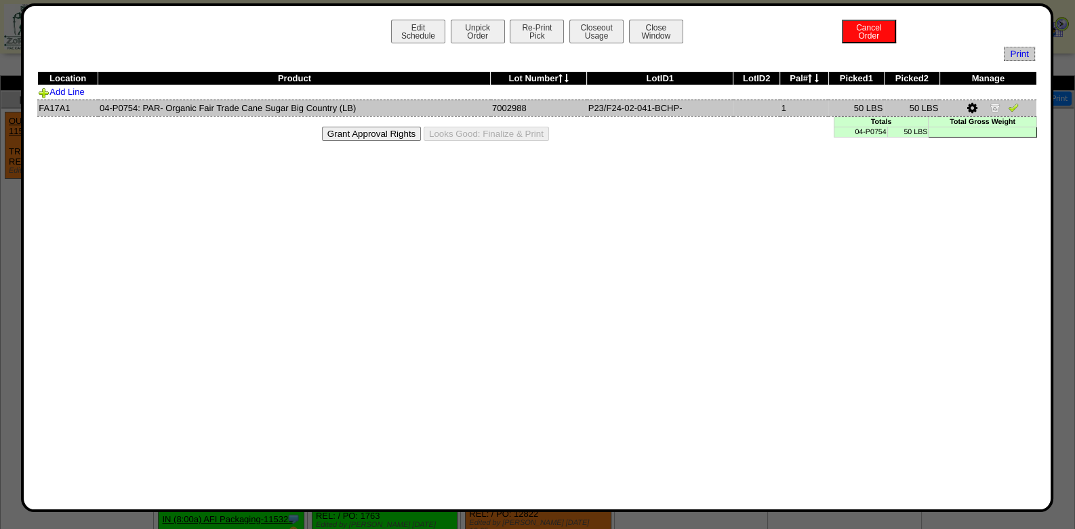
click at [1012, 105] on img at bounding box center [1013, 107] width 11 height 11
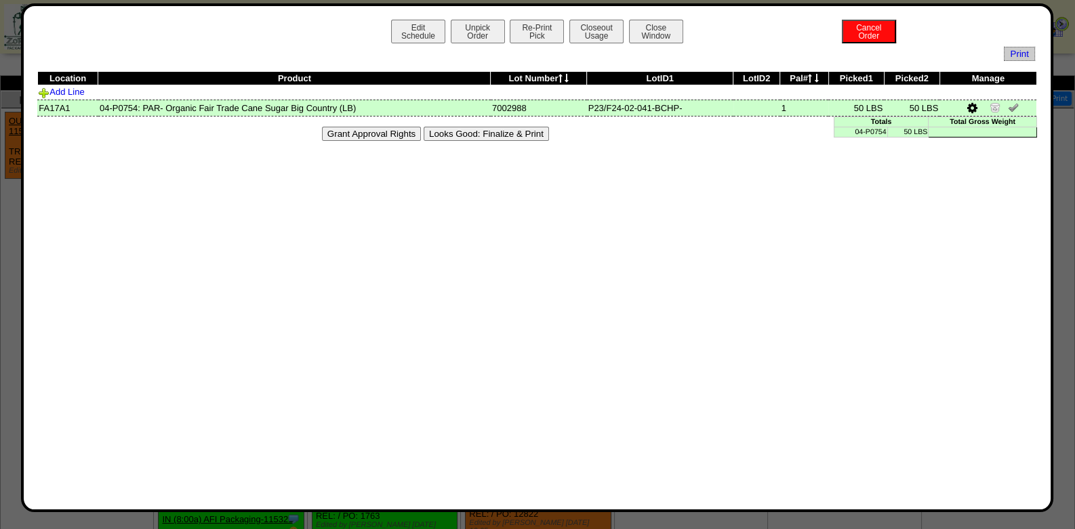
click at [493, 133] on button "Looks Good: Finalize & Print" at bounding box center [486, 134] width 125 height 14
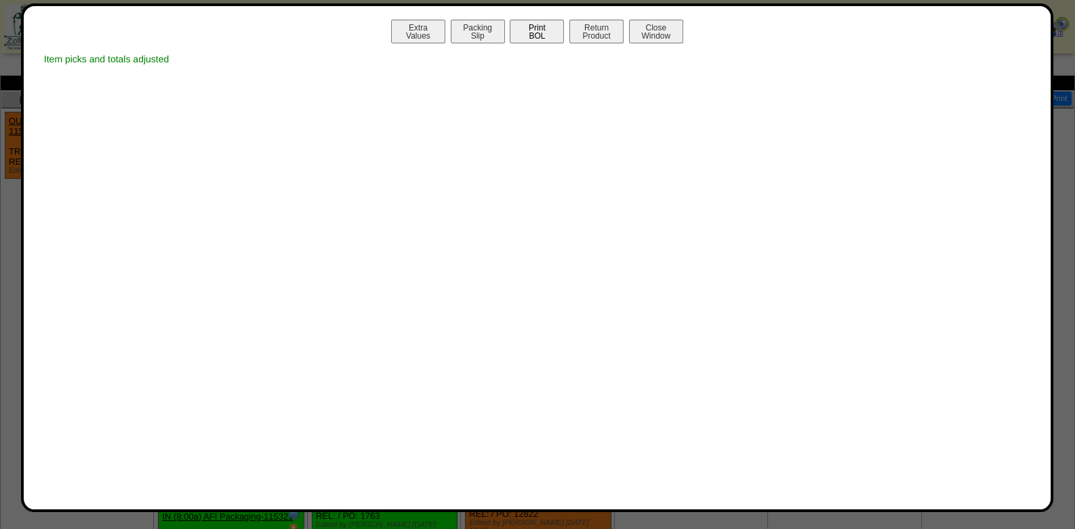
click at [535, 29] on button "Print BOL" at bounding box center [537, 32] width 54 height 24
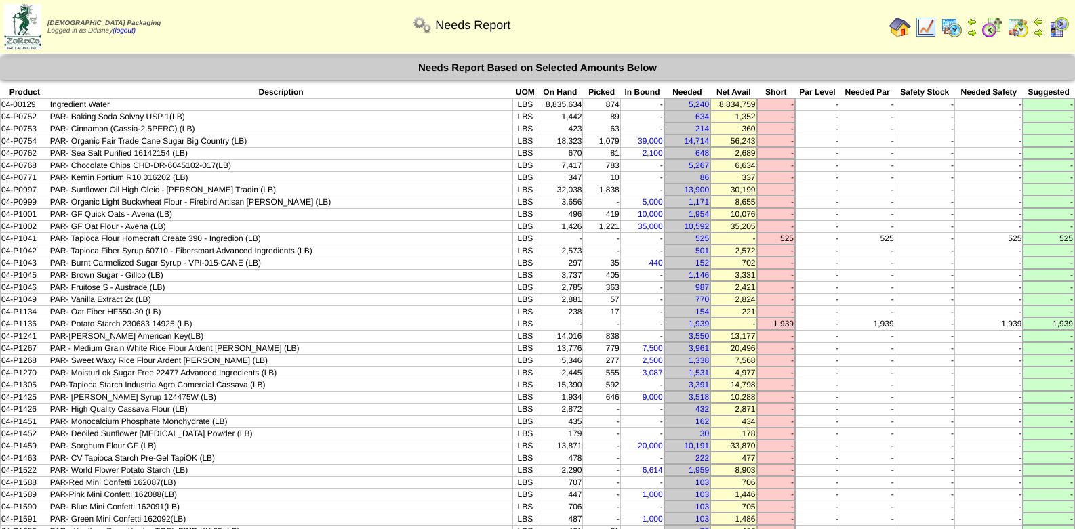
scroll to position [338, 0]
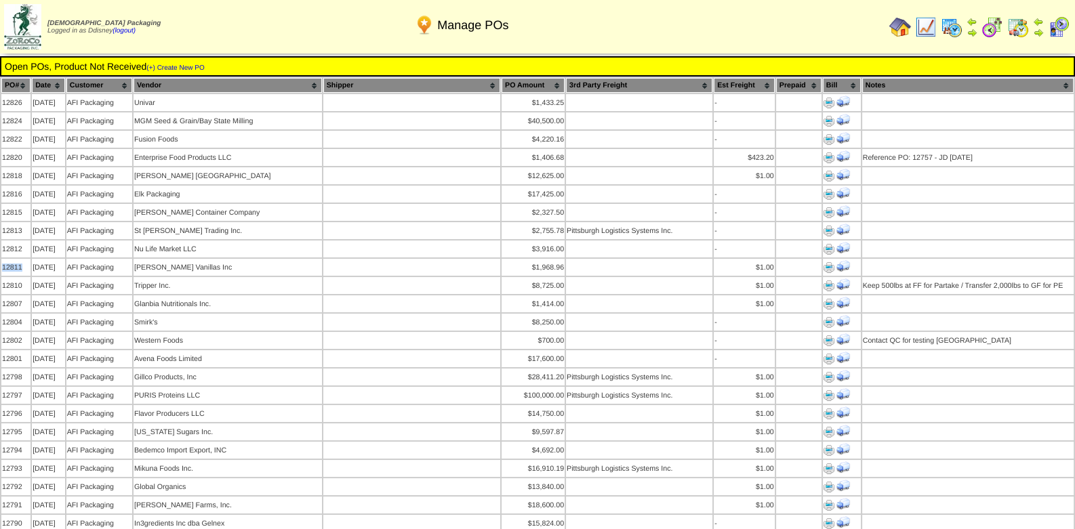
click at [904, 30] on img at bounding box center [900, 27] width 22 height 22
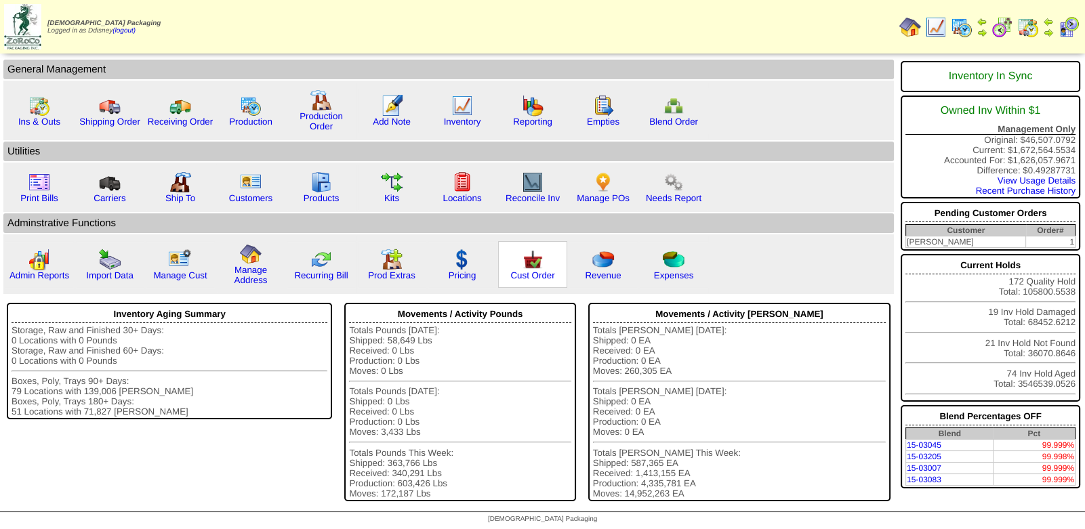
click at [538, 260] on img at bounding box center [533, 260] width 22 height 22
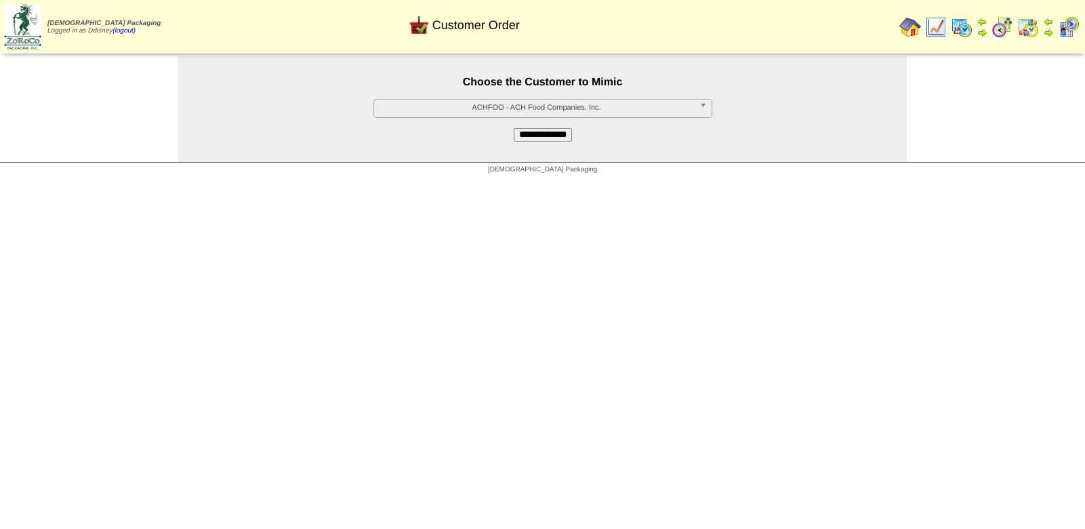
click at [564, 107] on span "ACHFOO - ACH Food Companies, Inc." at bounding box center [537, 108] width 314 height 16
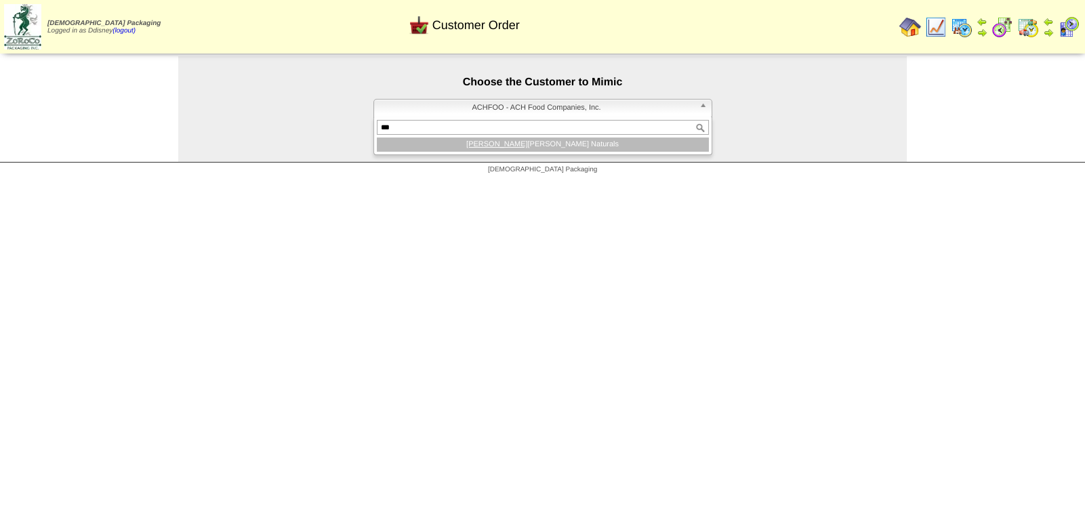
type input "***"
click at [566, 141] on li "[PERSON_NAME] Naturals" at bounding box center [543, 145] width 332 height 14
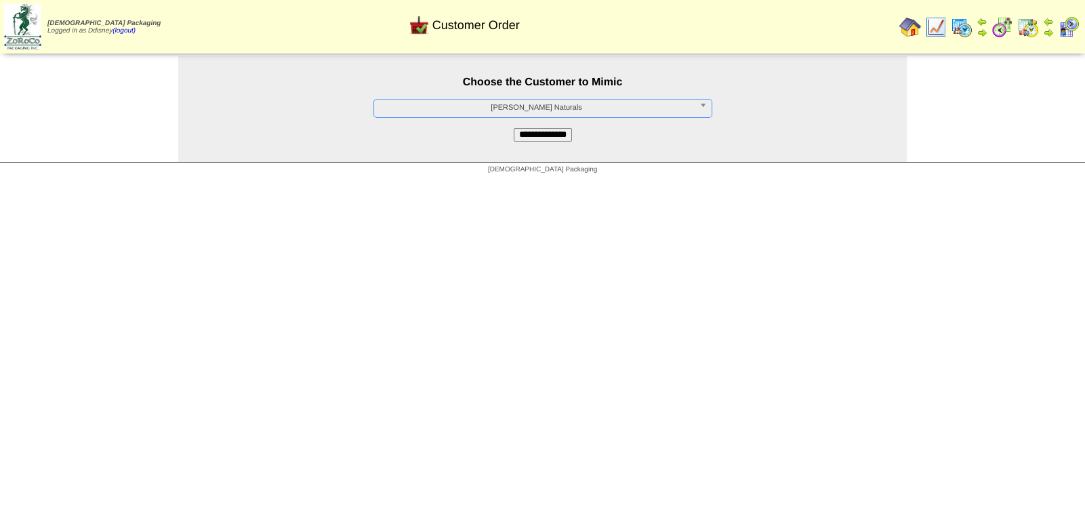
click at [561, 136] on input "**********" at bounding box center [543, 135] width 58 height 14
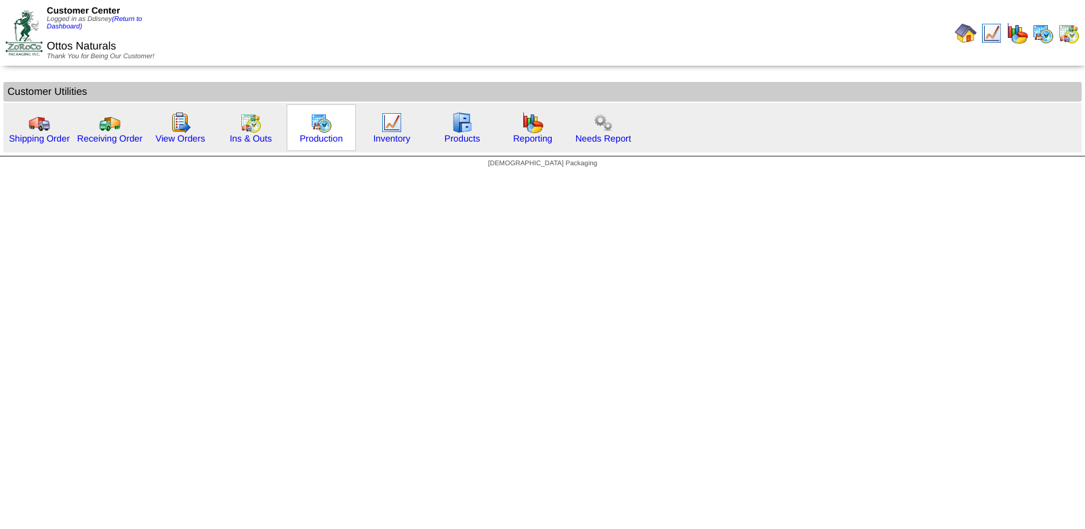
click at [328, 127] on img at bounding box center [321, 123] width 22 height 22
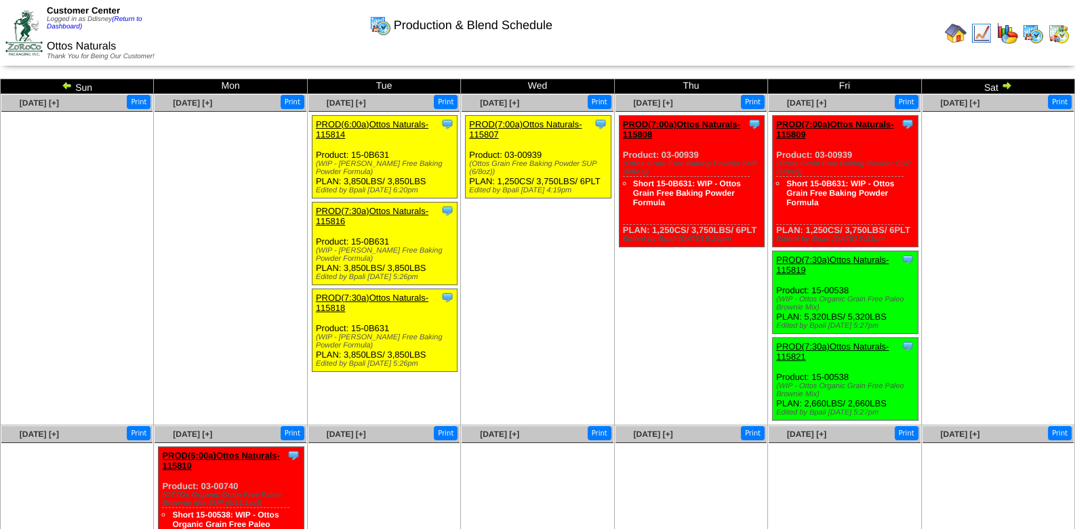
click at [65, 83] on img at bounding box center [67, 85] width 11 height 11
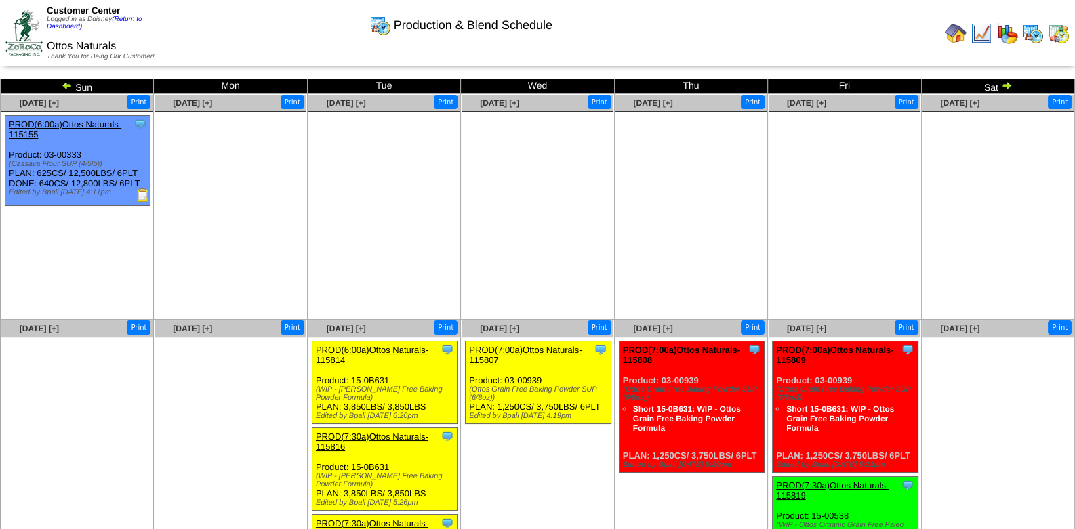
click at [70, 85] on img at bounding box center [67, 85] width 11 height 11
